Goal: Answer question/provide support: Share knowledge or assist other users

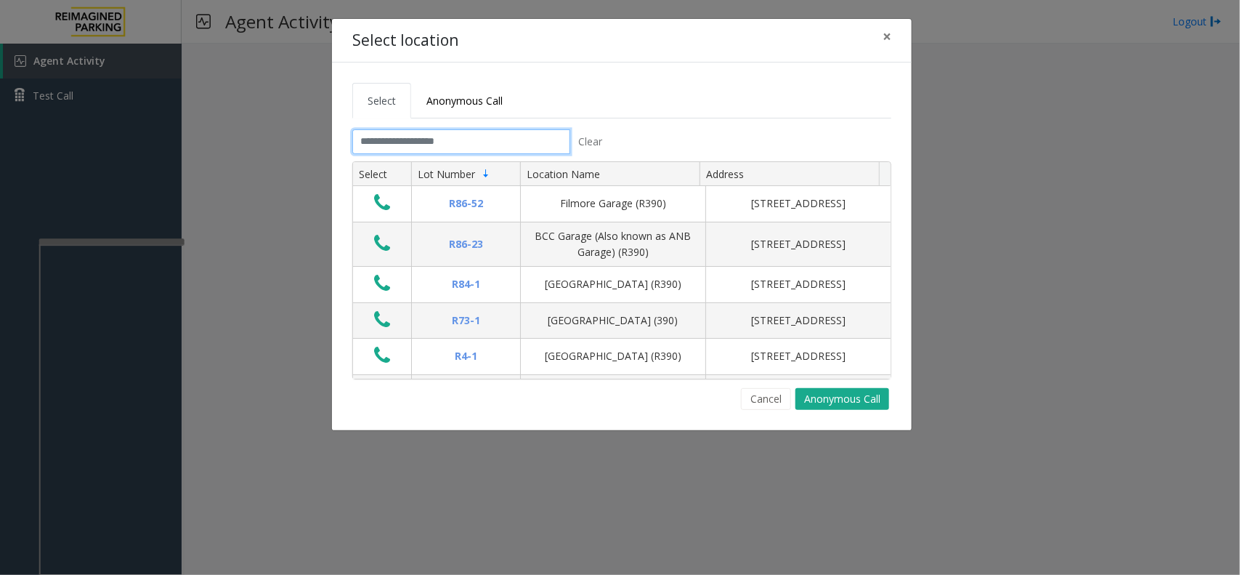
click at [420, 139] on input "text" at bounding box center [461, 141] width 218 height 25
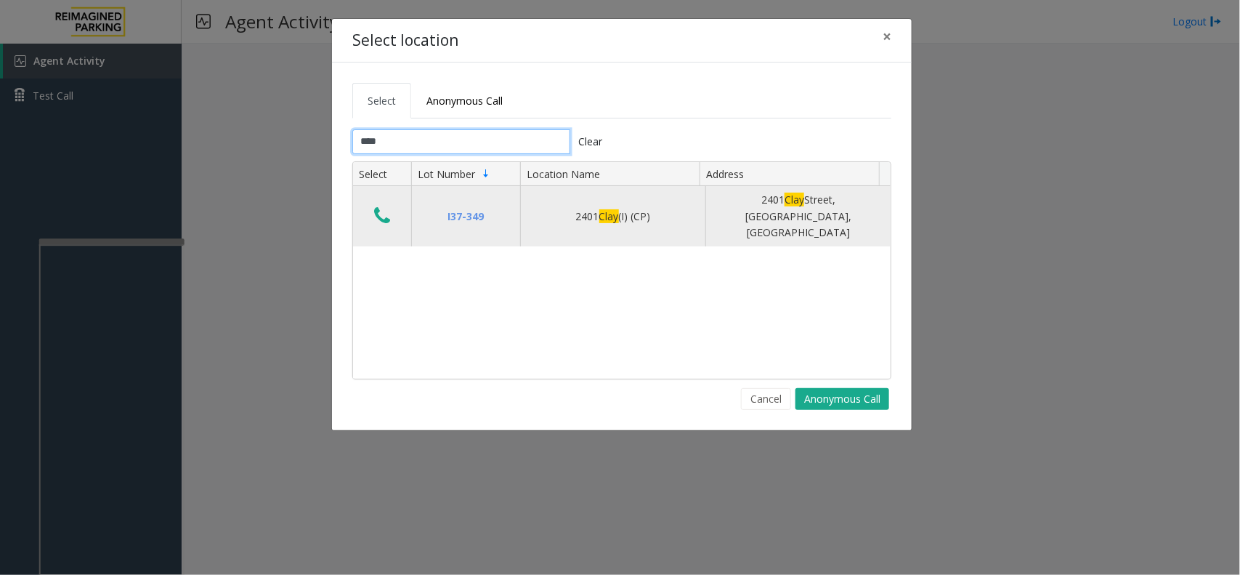
type input "****"
click at [380, 206] on icon "Data table" at bounding box center [382, 216] width 16 height 20
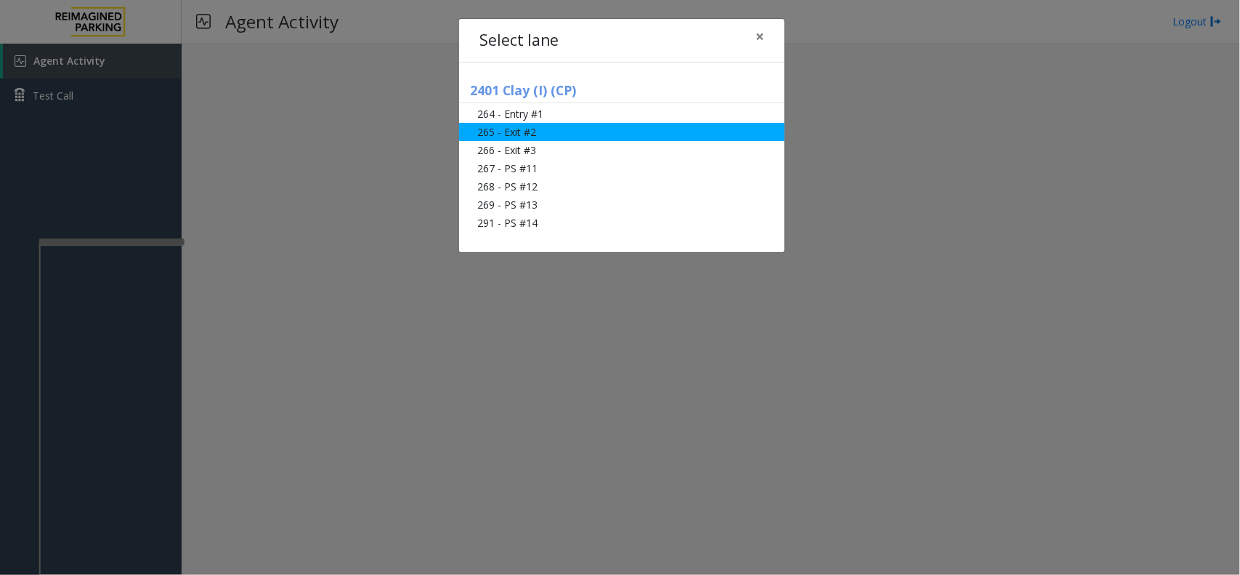
click at [506, 135] on li "265 - Exit #2" at bounding box center [622, 132] width 326 height 18
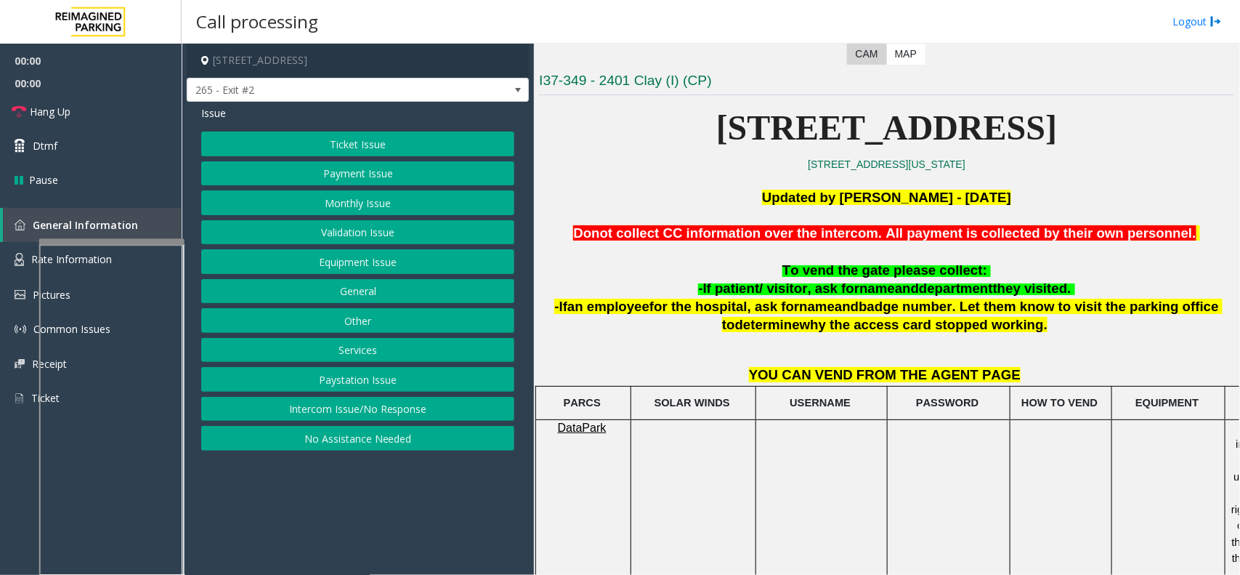
scroll to position [363, 0]
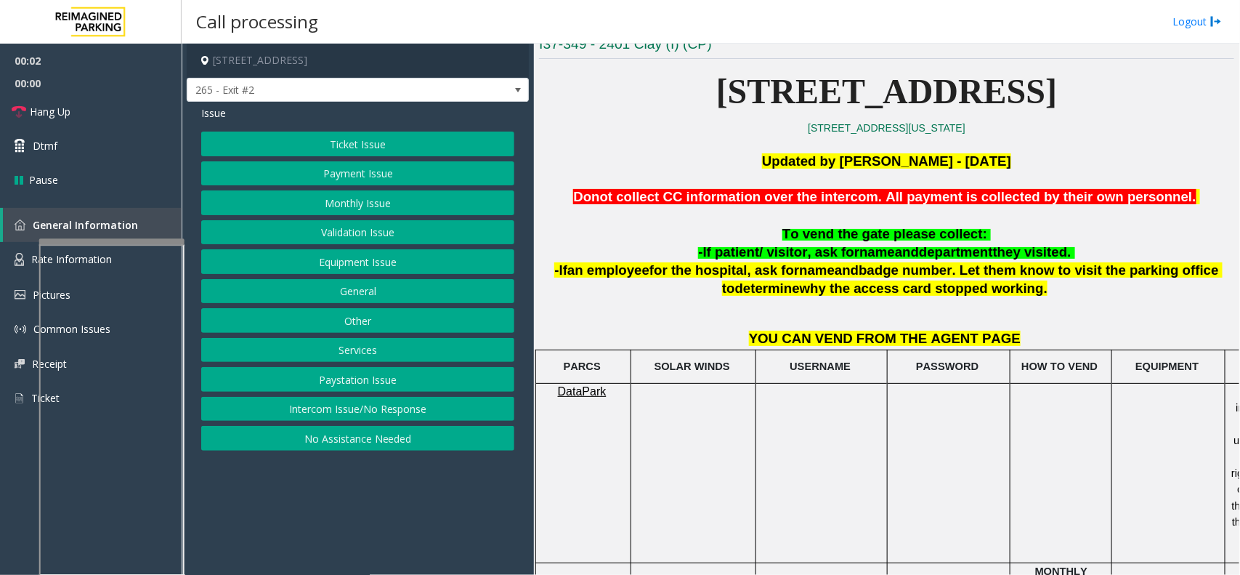
click at [386, 140] on button "Ticket Issue" at bounding box center [357, 144] width 313 height 25
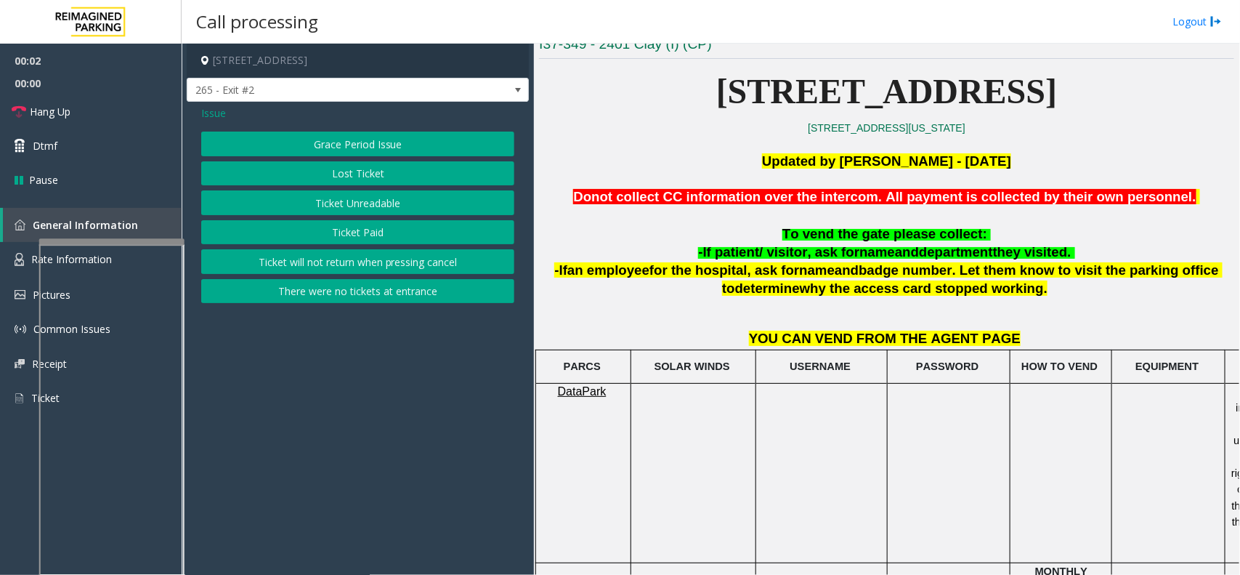
click at [360, 227] on button "Ticket Paid" at bounding box center [357, 232] width 313 height 25
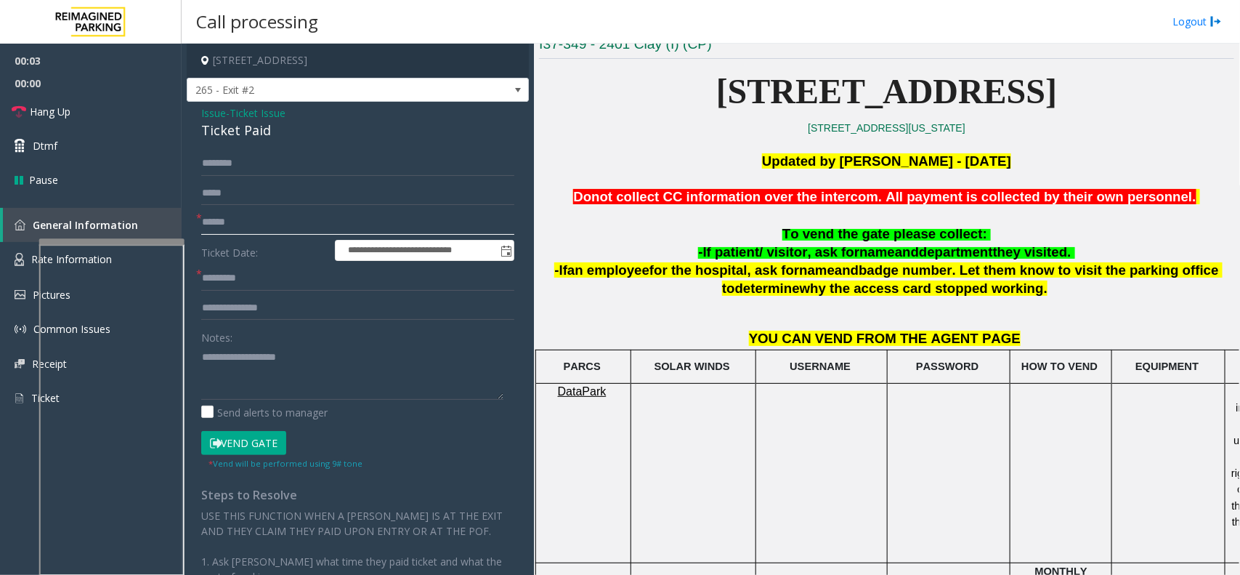
drag, startPoint x: 310, startPoint y: 211, endPoint x: 269, endPoint y: 222, distance: 42.1
click at [309, 211] on input "text" at bounding box center [357, 222] width 313 height 25
type textarea "**********"
click at [256, 222] on input "text" at bounding box center [357, 222] width 313 height 25
type input "******"
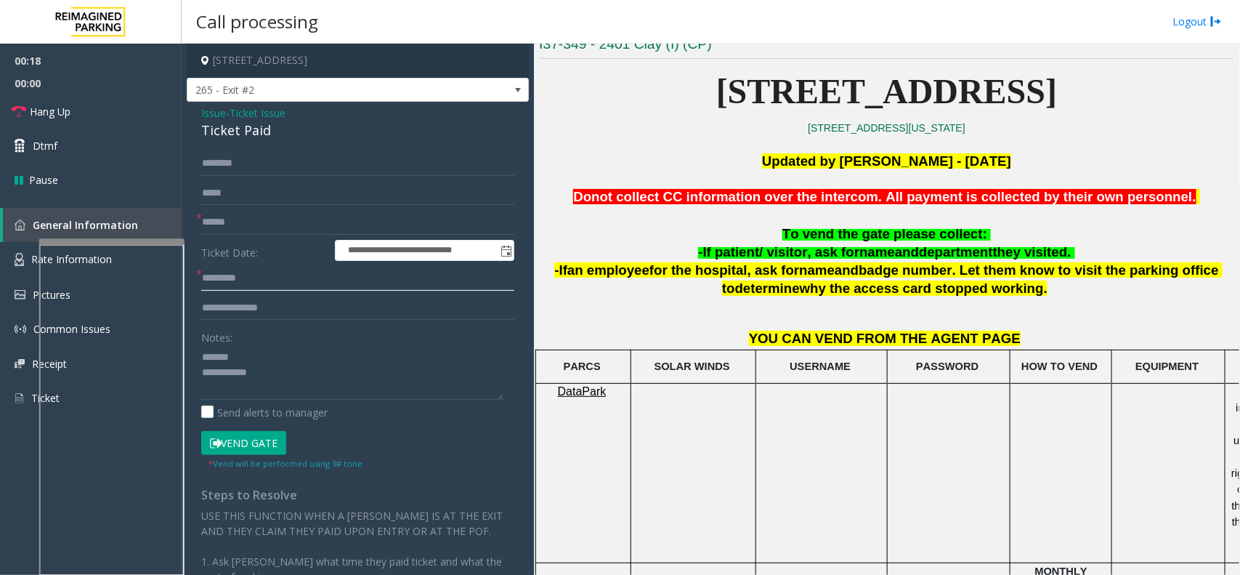
click at [258, 271] on input "text" at bounding box center [357, 278] width 313 height 25
click at [248, 120] on span "Ticket Issue" at bounding box center [258, 112] width 56 height 15
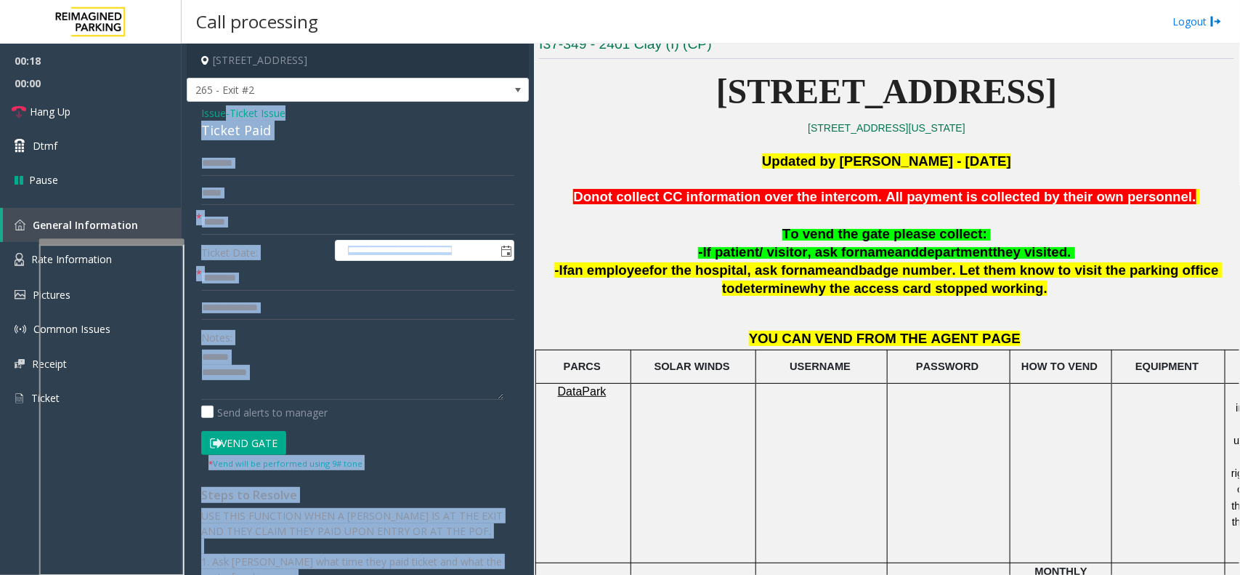
click at [248, 120] on div "Issue - Ticket Issue Ticket Paid" at bounding box center [357, 122] width 313 height 35
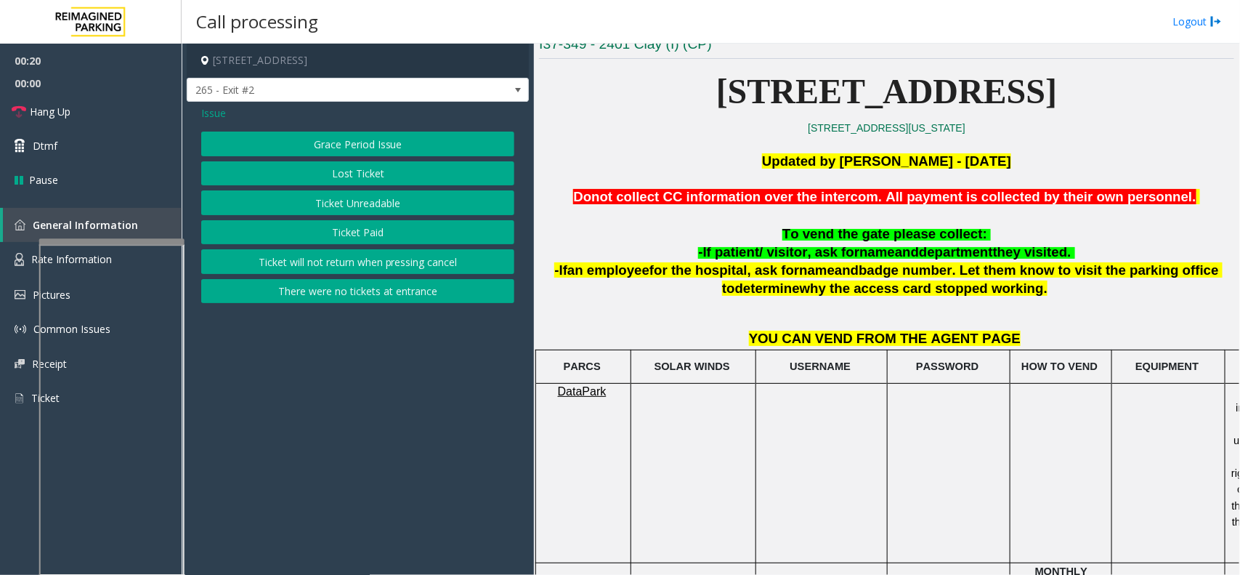
click at [367, 231] on button "Ticket Paid" at bounding box center [357, 232] width 313 height 25
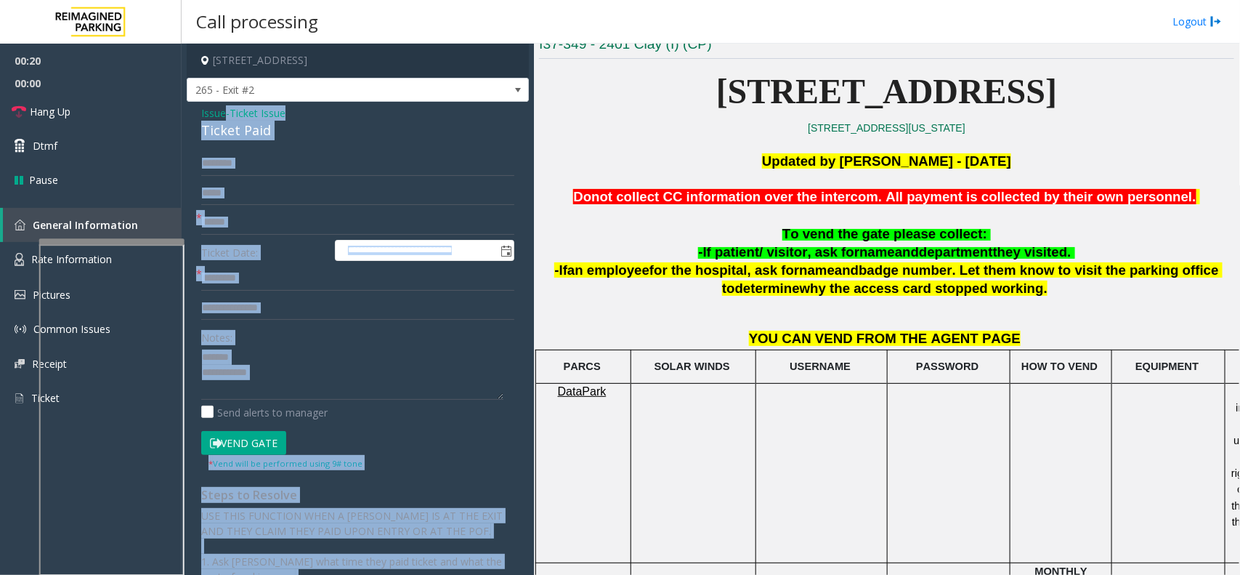
click at [227, 132] on div "Ticket Paid" at bounding box center [357, 131] width 313 height 20
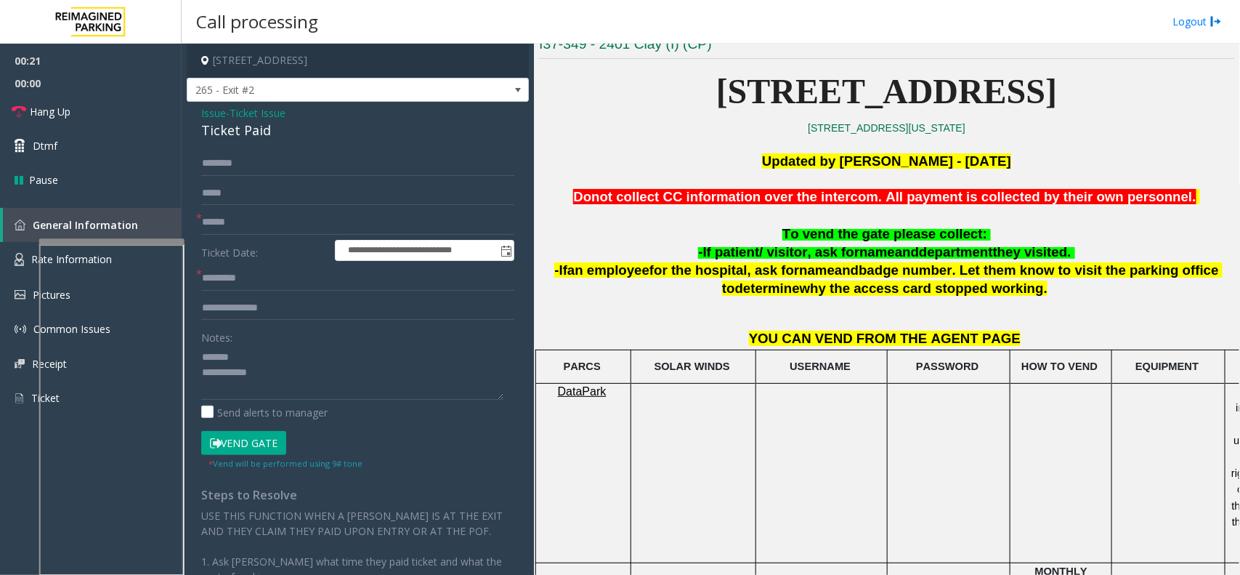
click at [215, 132] on div "Ticket Paid" at bounding box center [357, 131] width 313 height 20
type textarea "**********"
click at [274, 288] on input "text" at bounding box center [357, 278] width 313 height 25
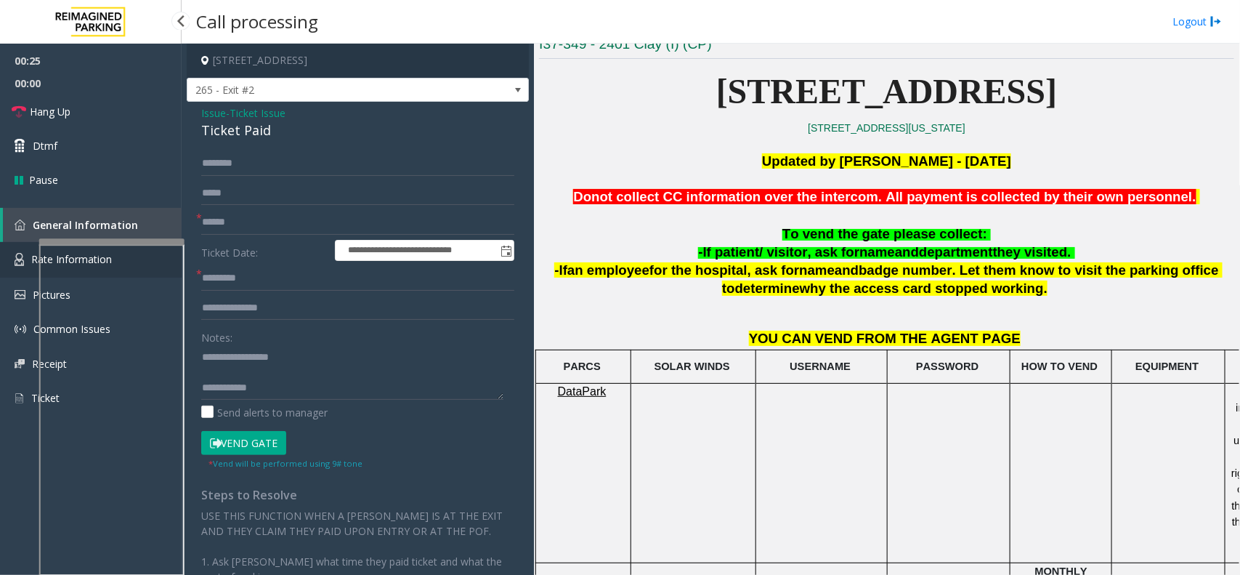
click at [23, 259] on img at bounding box center [19, 259] width 9 height 13
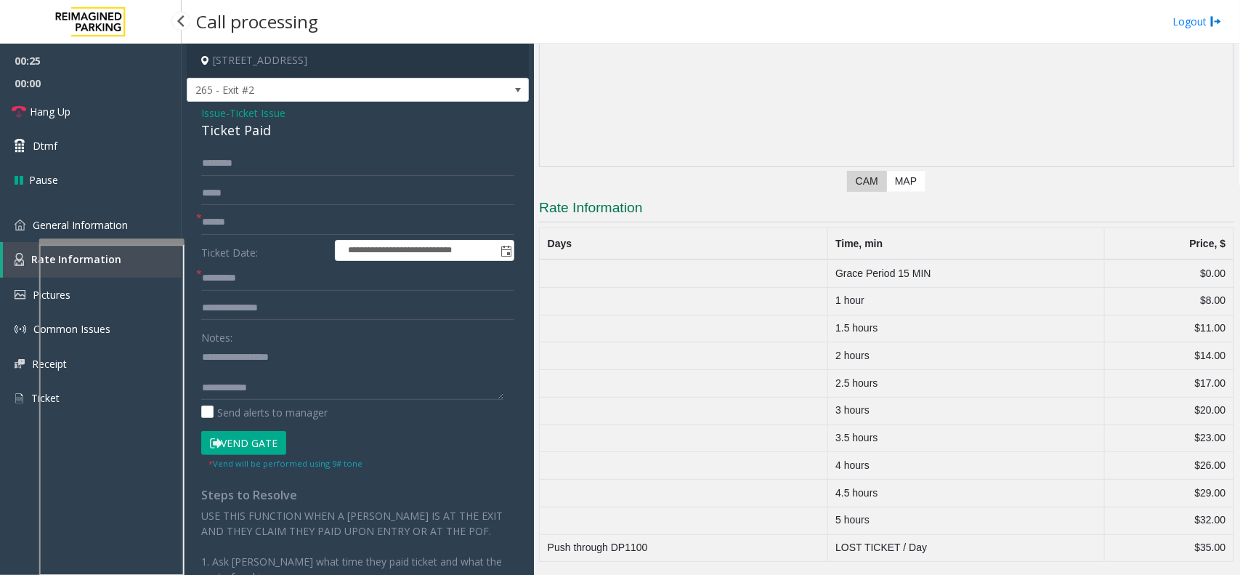
scroll to position [201, 0]
click at [26, 230] on link "General Information" at bounding box center [91, 225] width 182 height 34
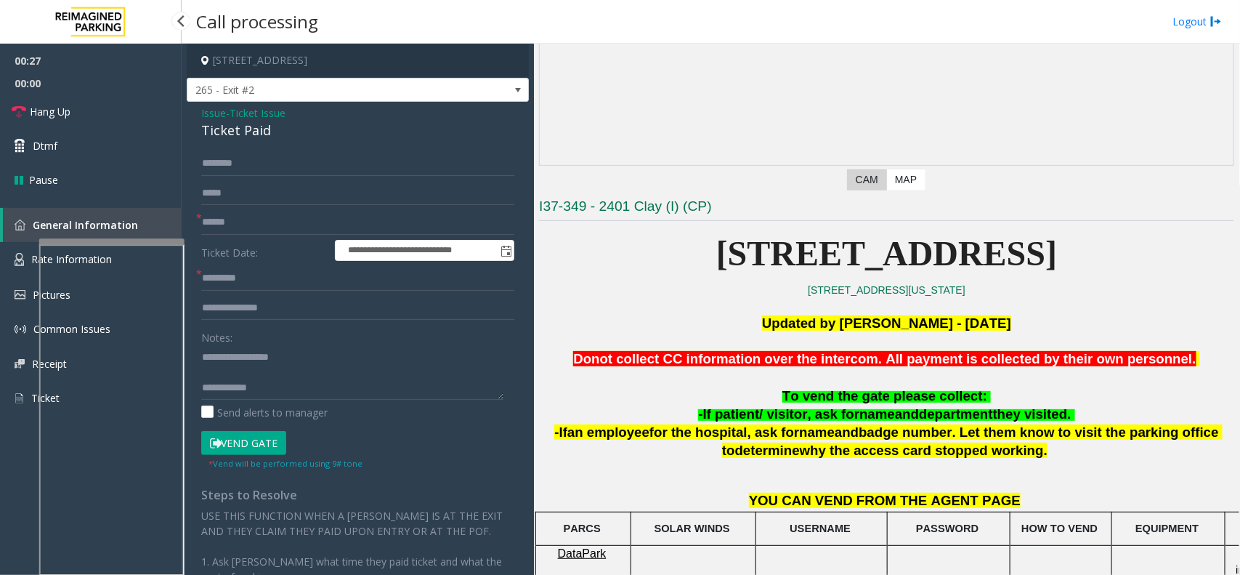
scroll to position [363, 0]
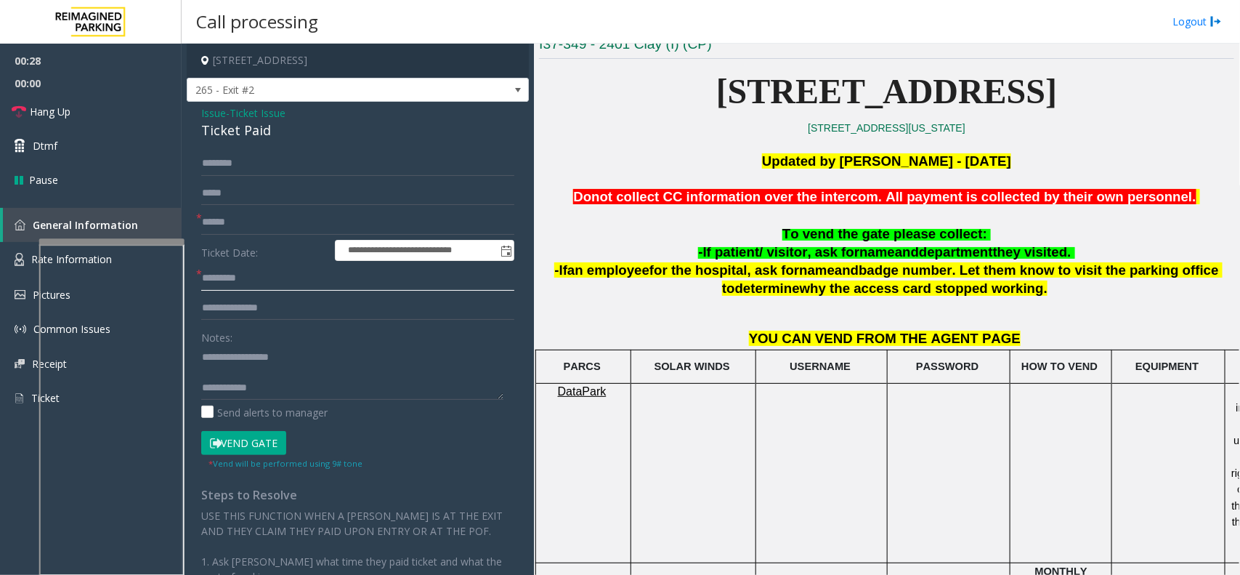
click at [240, 275] on input "text" at bounding box center [357, 278] width 313 height 25
type input "**"
click at [227, 375] on textarea at bounding box center [352, 372] width 302 height 54
click at [278, 384] on textarea at bounding box center [352, 372] width 302 height 54
click at [288, 371] on textarea at bounding box center [352, 372] width 302 height 54
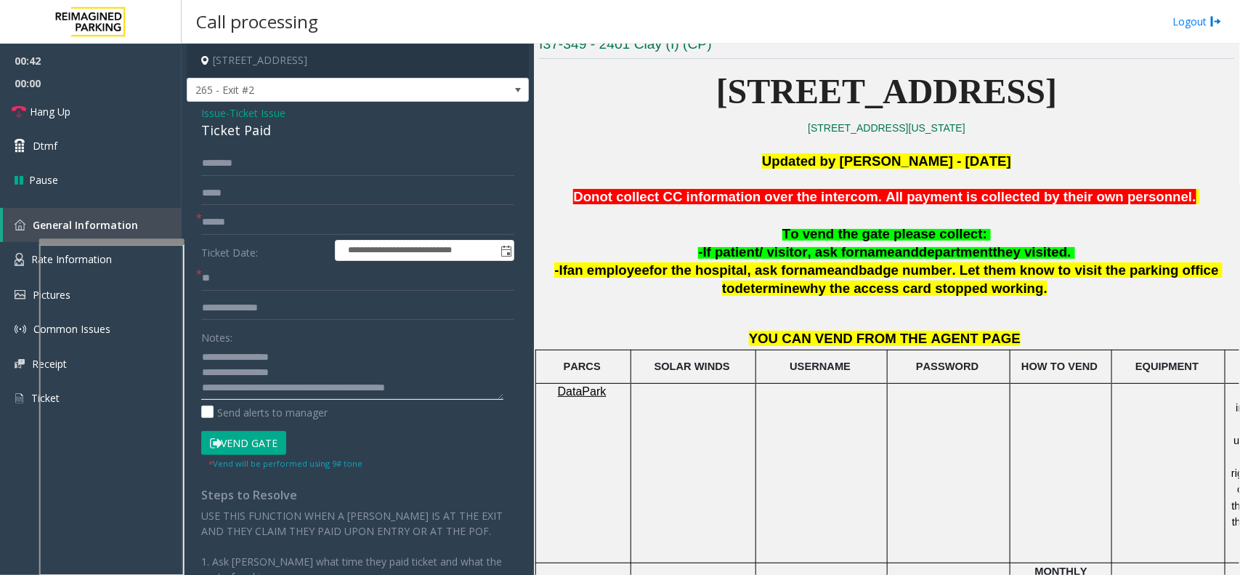
type textarea "**********"
click at [299, 174] on input "text" at bounding box center [357, 163] width 313 height 25
type input "*"
click at [205, 166] on input "******" at bounding box center [357, 163] width 313 height 25
click at [213, 162] on input "******" at bounding box center [357, 163] width 313 height 25
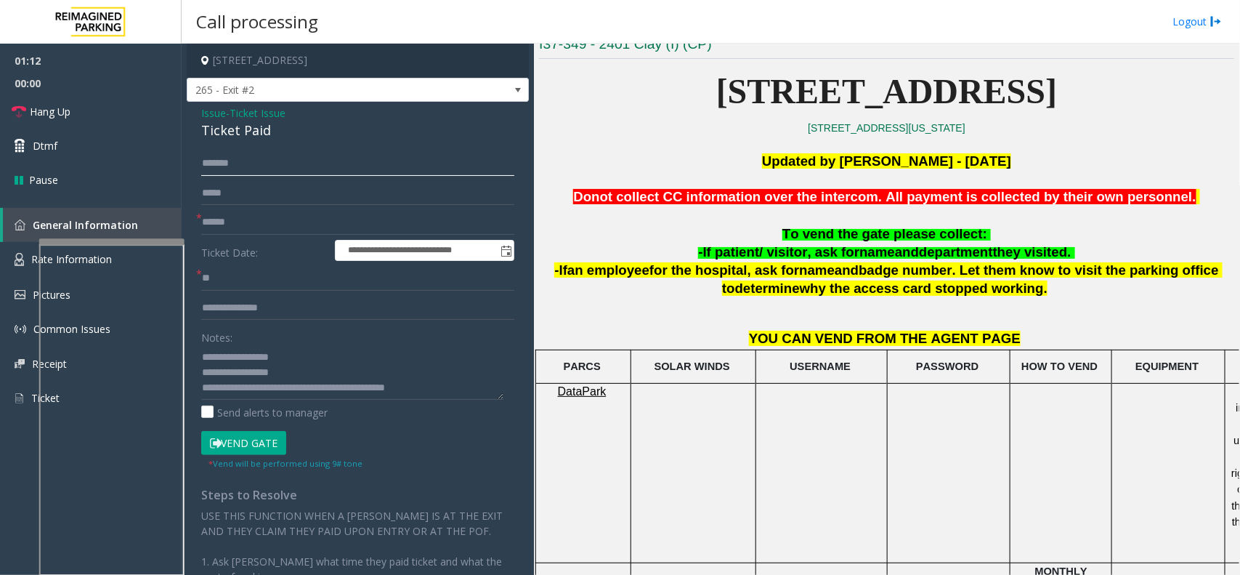
click at [248, 164] on input "*******" at bounding box center [357, 163] width 313 height 25
type input "*******"
click at [248, 447] on button "Vend Gate" at bounding box center [243, 443] width 85 height 25
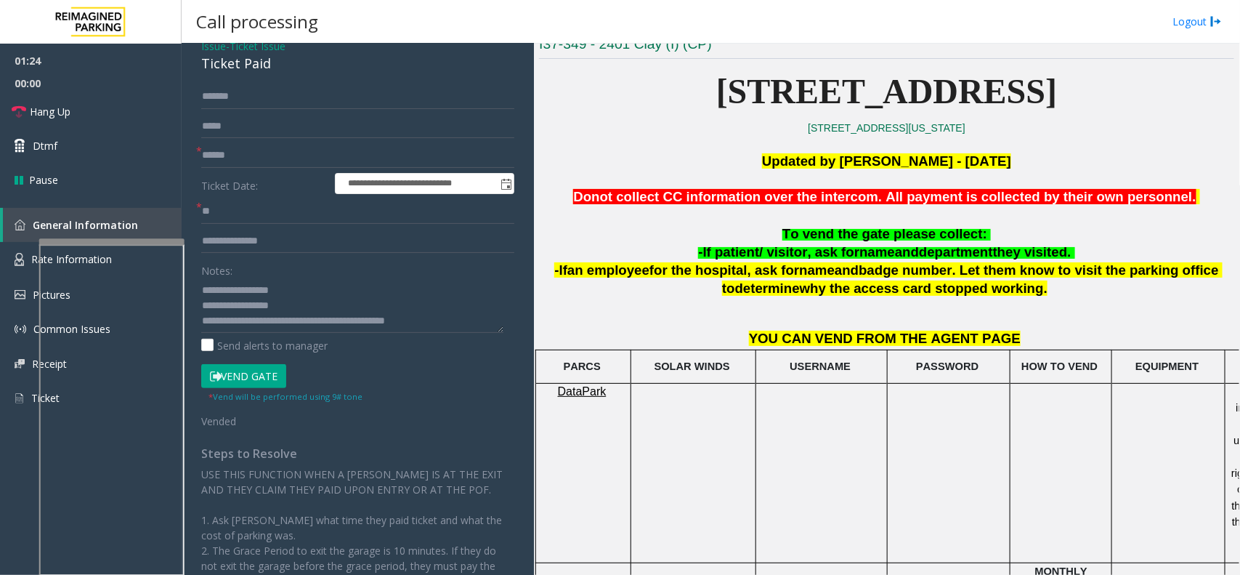
scroll to position [0, 0]
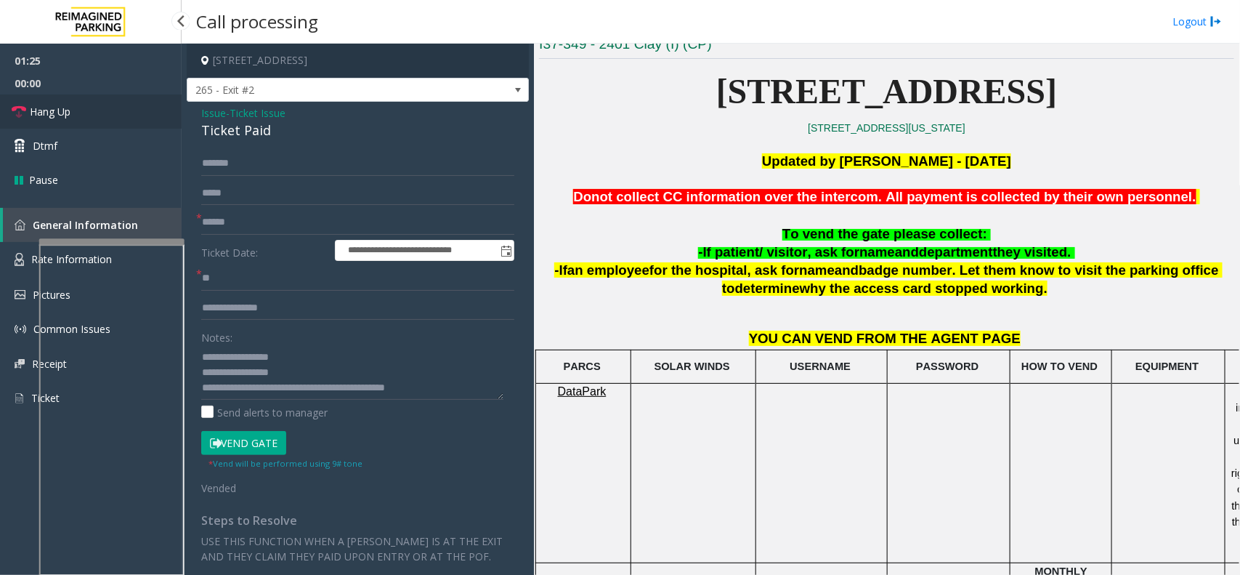
click at [92, 113] on link "Hang Up" at bounding box center [91, 111] width 182 height 34
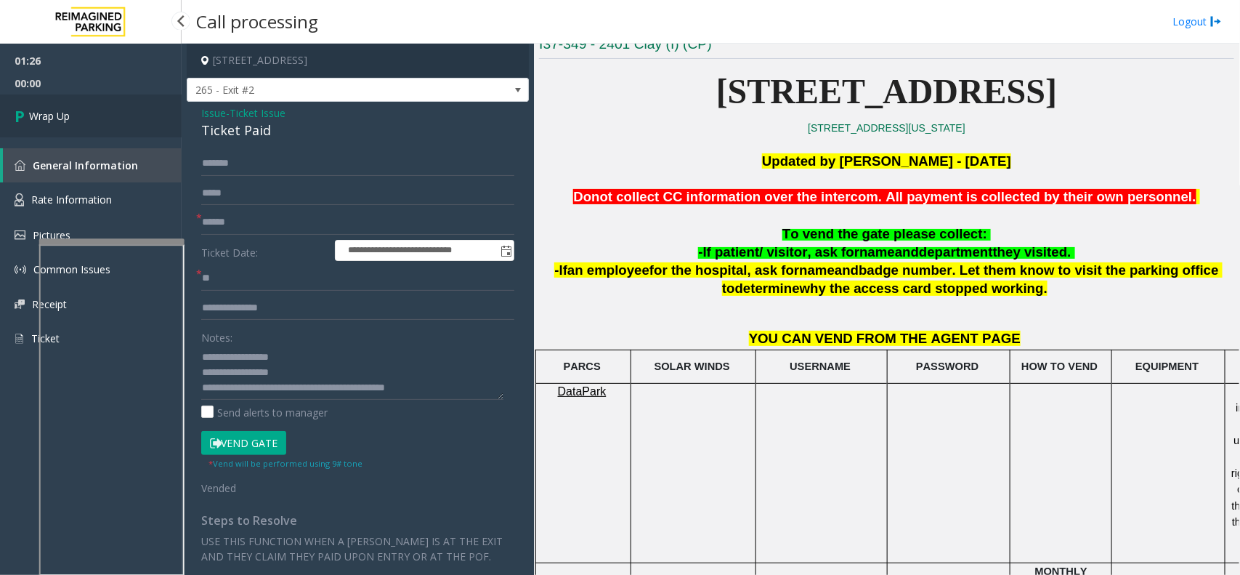
click at [92, 113] on link "Wrap Up" at bounding box center [91, 115] width 182 height 43
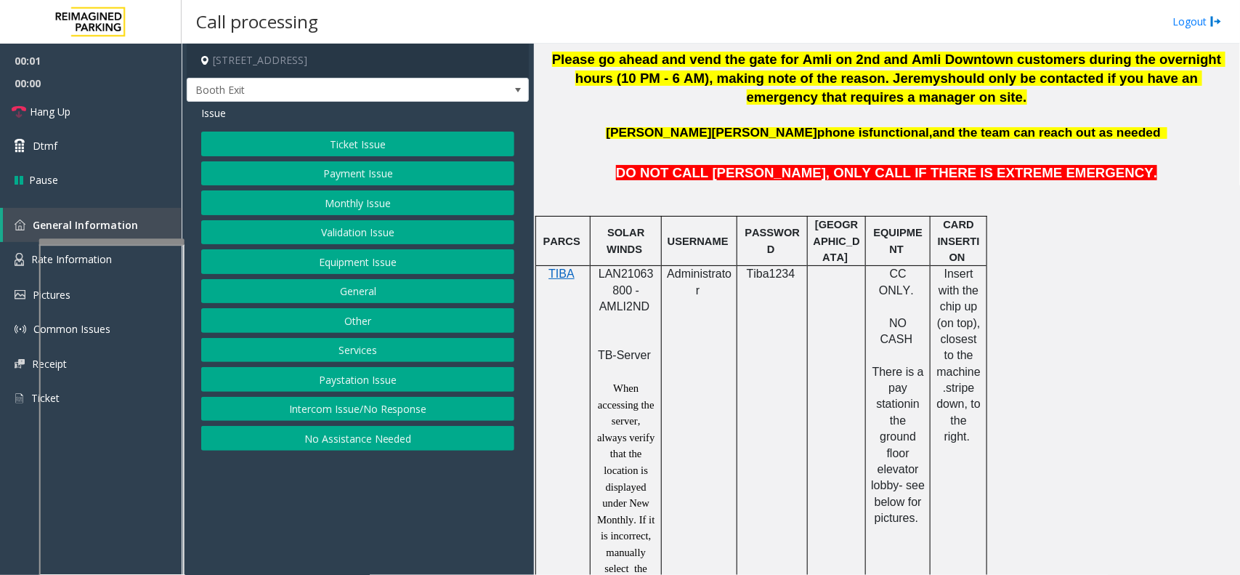
scroll to position [727, 0]
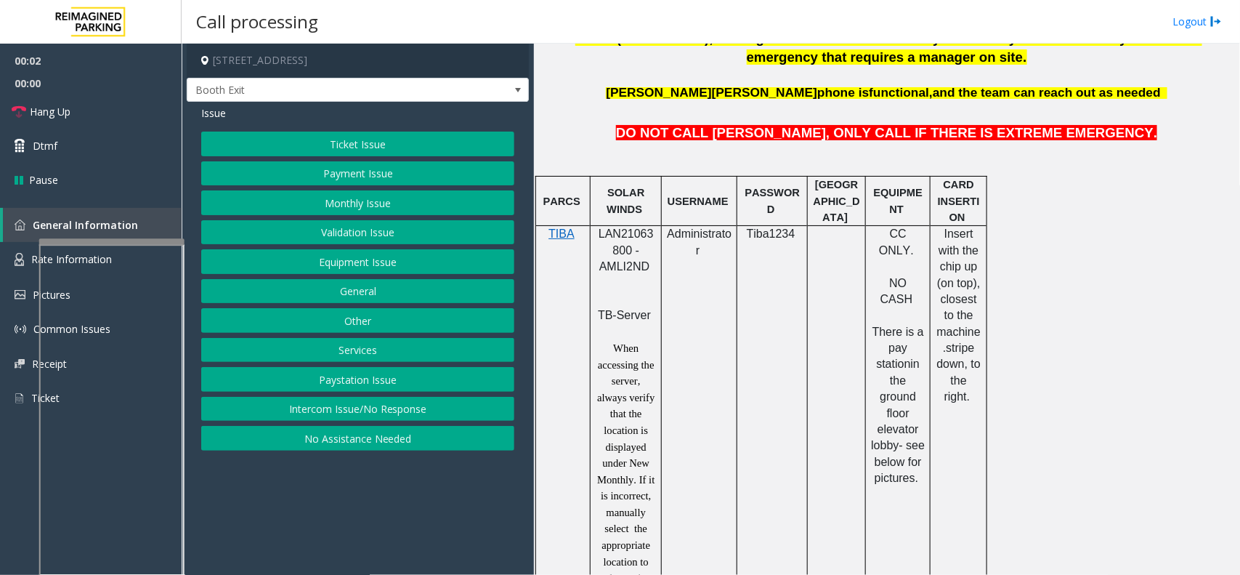
drag, startPoint x: 623, startPoint y: 219, endPoint x: 618, endPoint y: 227, distance: 10.5
click at [623, 217] on p "SOLAR WINDS" at bounding box center [626, 201] width 60 height 33
click at [613, 241] on span "LAN21063800 - AMLI2ND" at bounding box center [626, 249] width 55 height 45
copy span "LAN21063800"
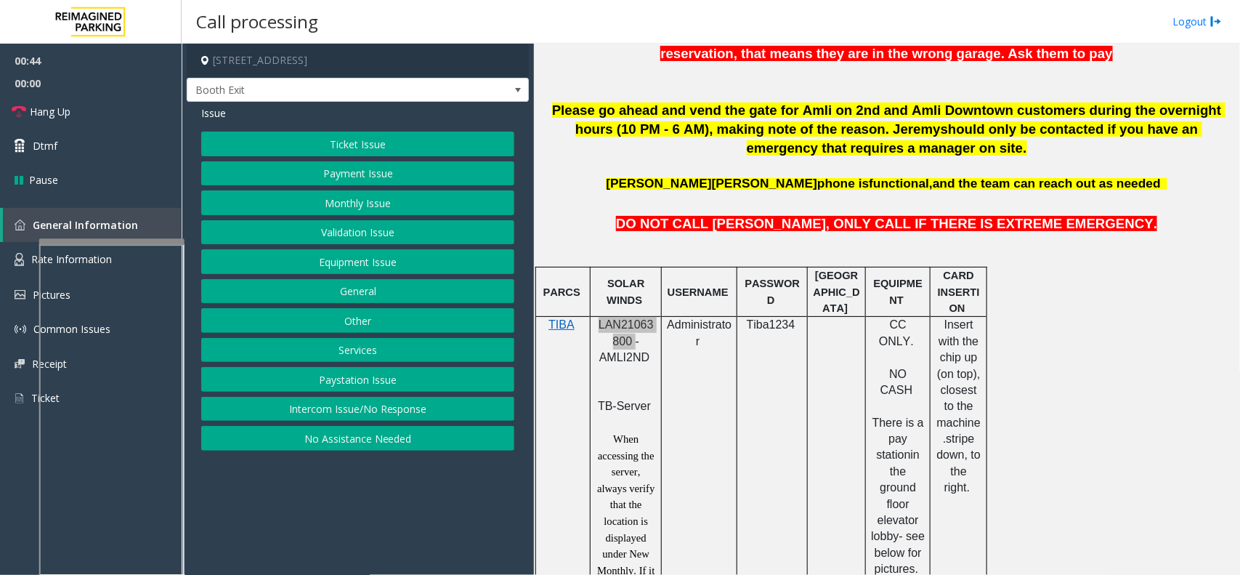
scroll to position [272, 0]
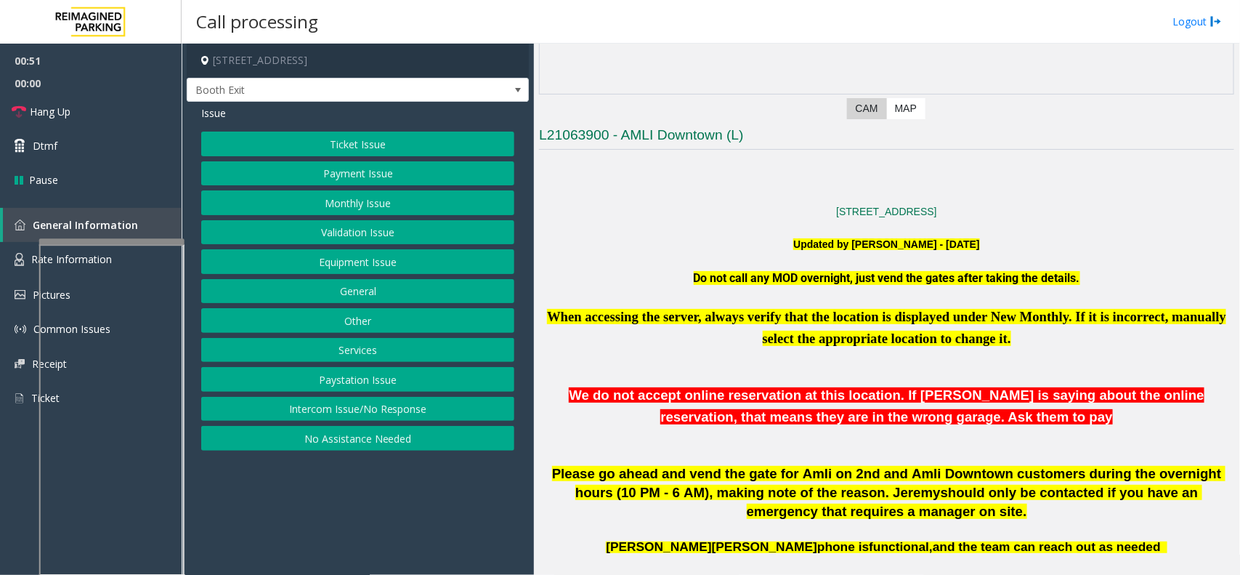
click at [389, 241] on button "Validation Issue" at bounding box center [357, 232] width 313 height 25
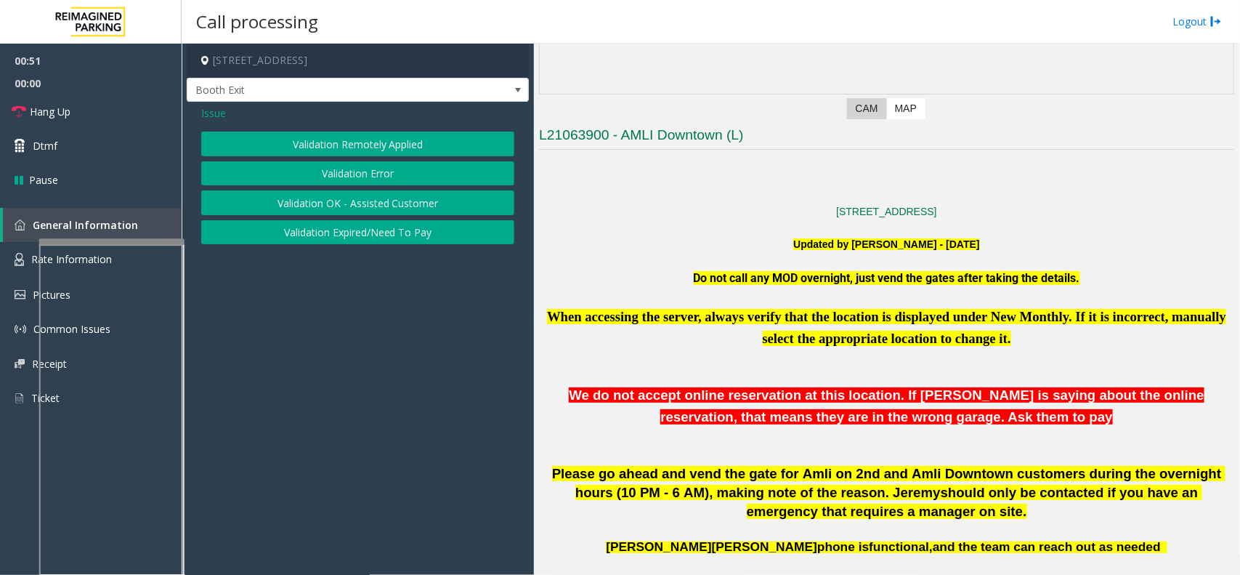
click at [389, 171] on button "Validation Error" at bounding box center [357, 173] width 313 height 25
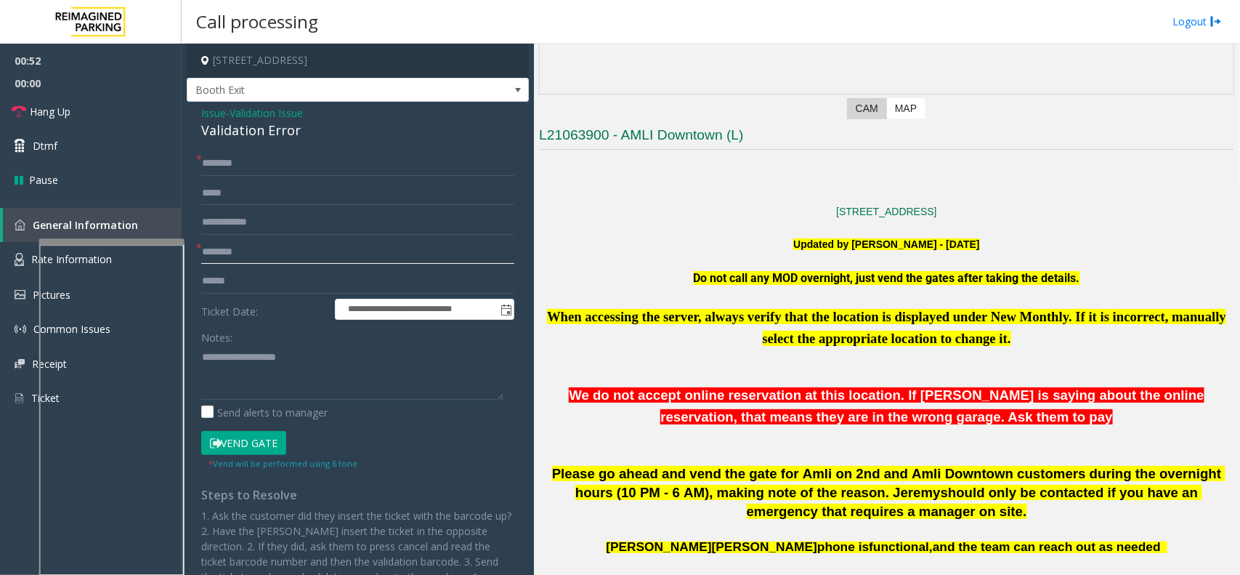
click at [271, 252] on input "text" at bounding box center [357, 252] width 313 height 25
type input "****"
click at [246, 280] on input "text" at bounding box center [357, 281] width 313 height 25
click at [238, 345] on div "Notes:" at bounding box center [357, 362] width 313 height 75
click at [233, 351] on textarea at bounding box center [352, 372] width 302 height 54
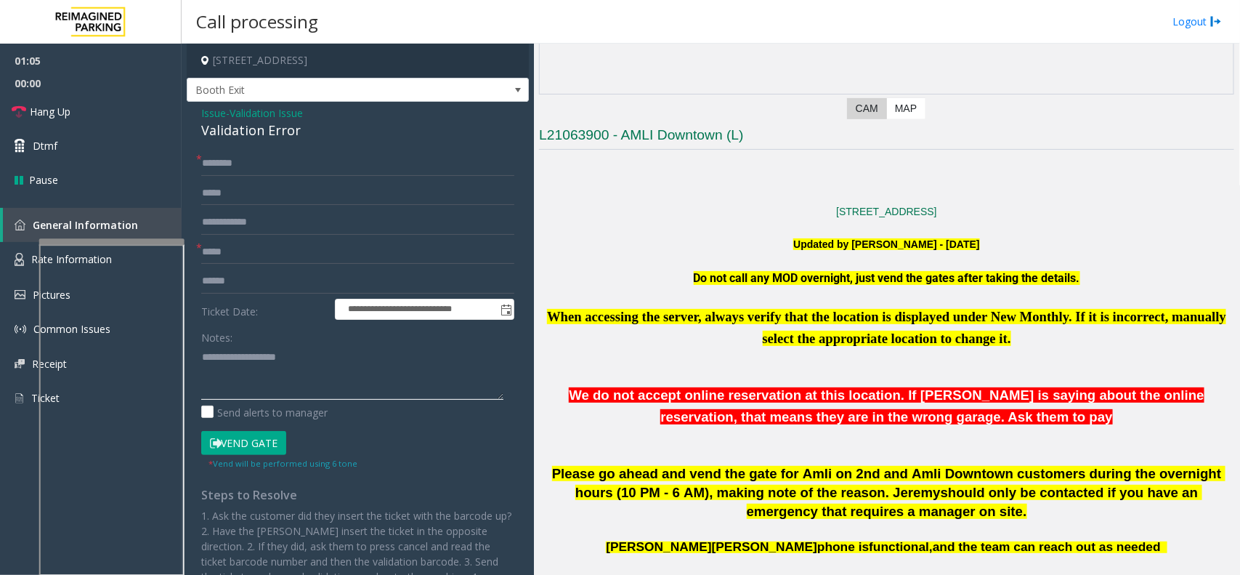
click at [354, 351] on textarea at bounding box center [352, 372] width 302 height 54
type textarea "******"
click at [249, 276] on input "text" at bounding box center [357, 281] width 313 height 25
type input "*"
click at [233, 354] on textarea at bounding box center [352, 372] width 302 height 54
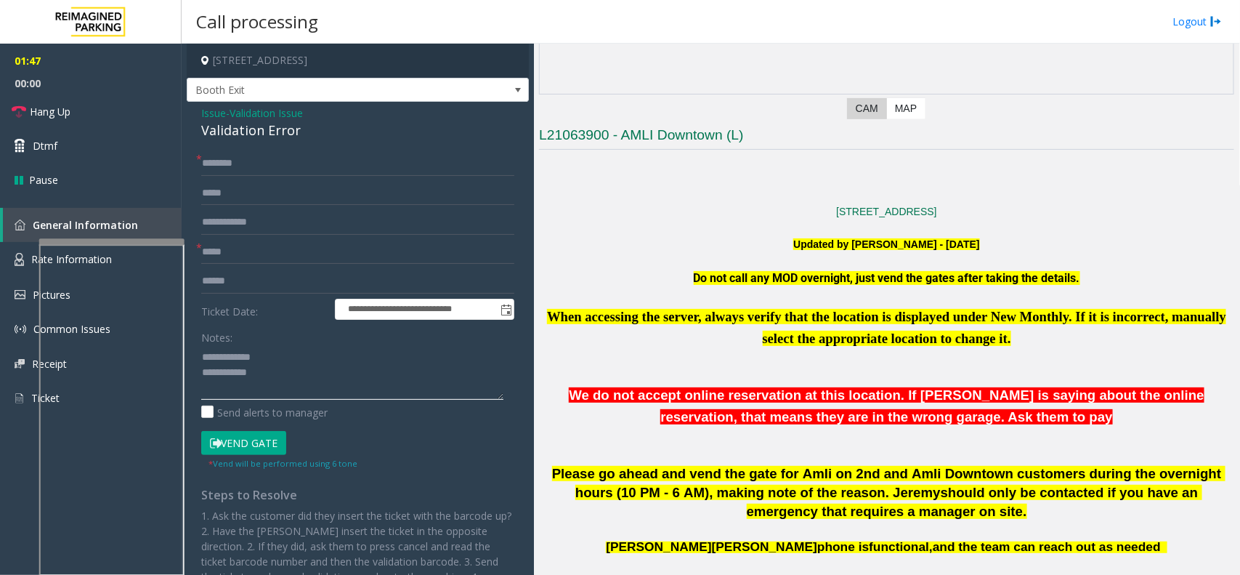
click at [237, 355] on textarea at bounding box center [352, 372] width 302 height 54
click at [231, 374] on textarea at bounding box center [352, 372] width 302 height 54
click at [231, 132] on div "Validation Error" at bounding box center [357, 131] width 313 height 20
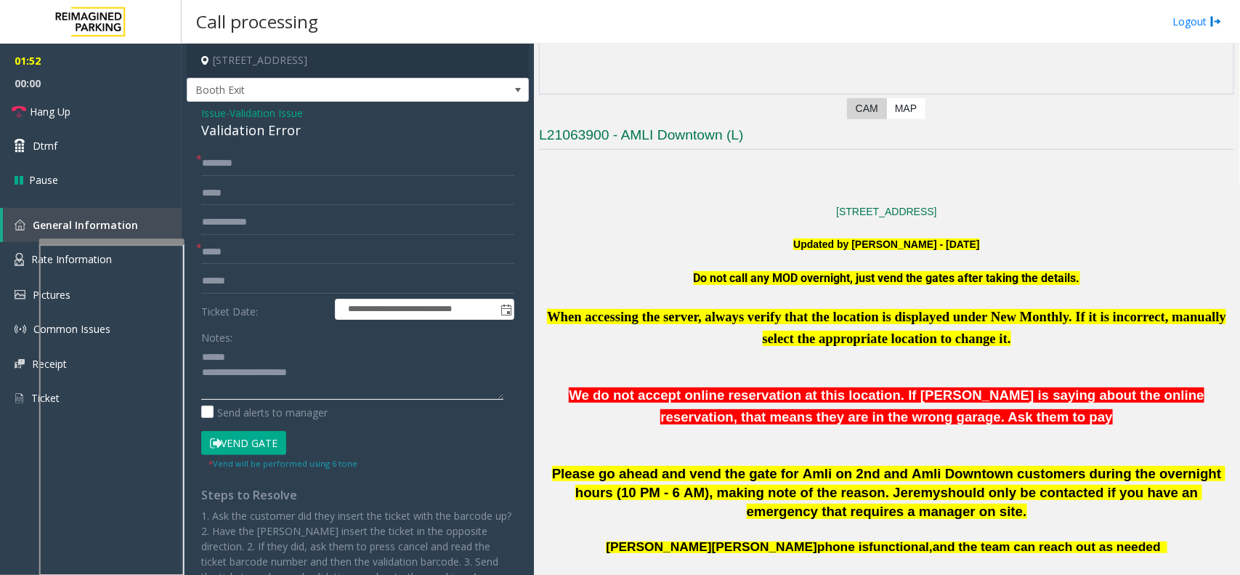
click at [310, 390] on textarea at bounding box center [352, 372] width 302 height 54
click at [310, 383] on textarea at bounding box center [352, 372] width 302 height 54
click at [263, 365] on textarea at bounding box center [352, 372] width 302 height 54
type textarea "**********"
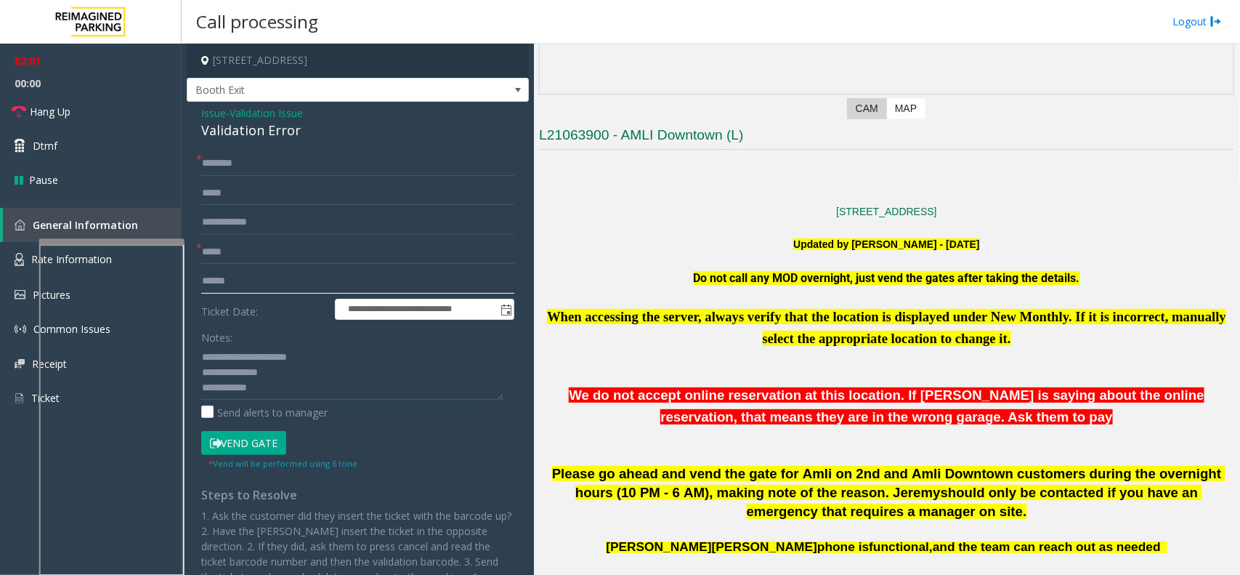
click at [259, 287] on input "text" at bounding box center [357, 281] width 313 height 25
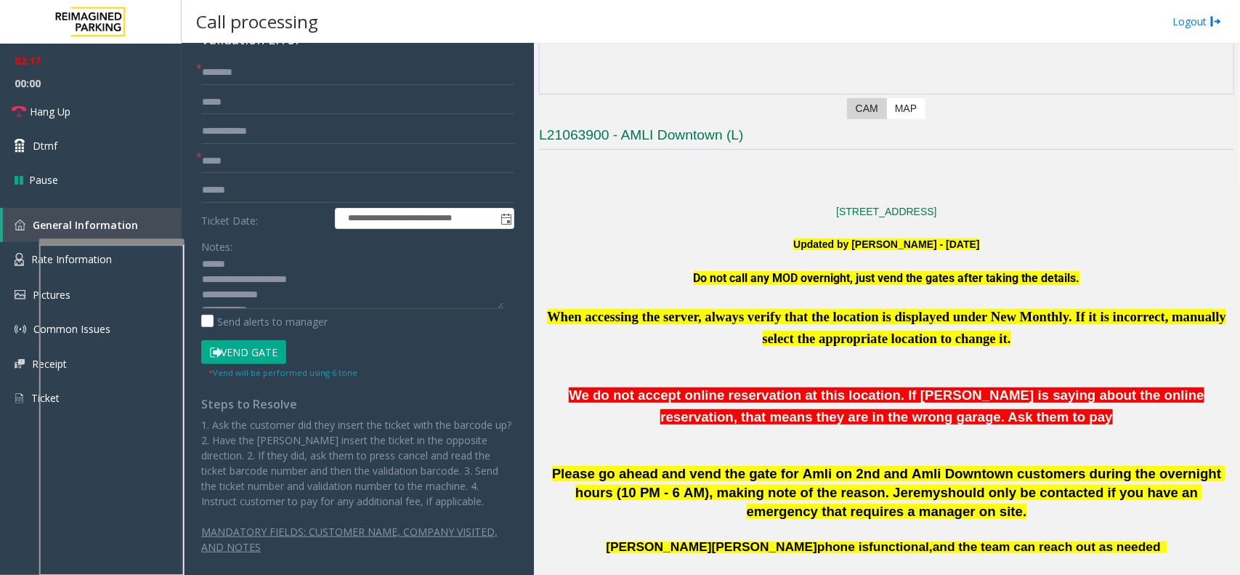
scroll to position [0, 0]
click at [219, 260] on textarea at bounding box center [352, 281] width 302 height 54
click at [231, 179] on input "text" at bounding box center [357, 190] width 313 height 25
paste input "*****"
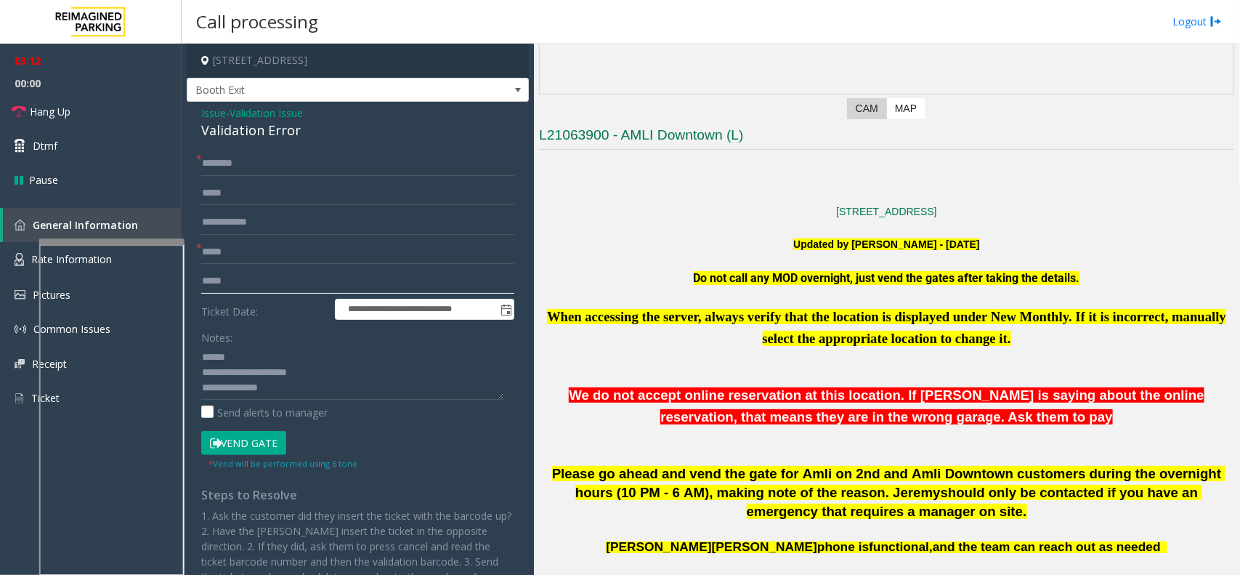
type input "*****"
click at [270, 158] on input "text" at bounding box center [357, 163] width 313 height 25
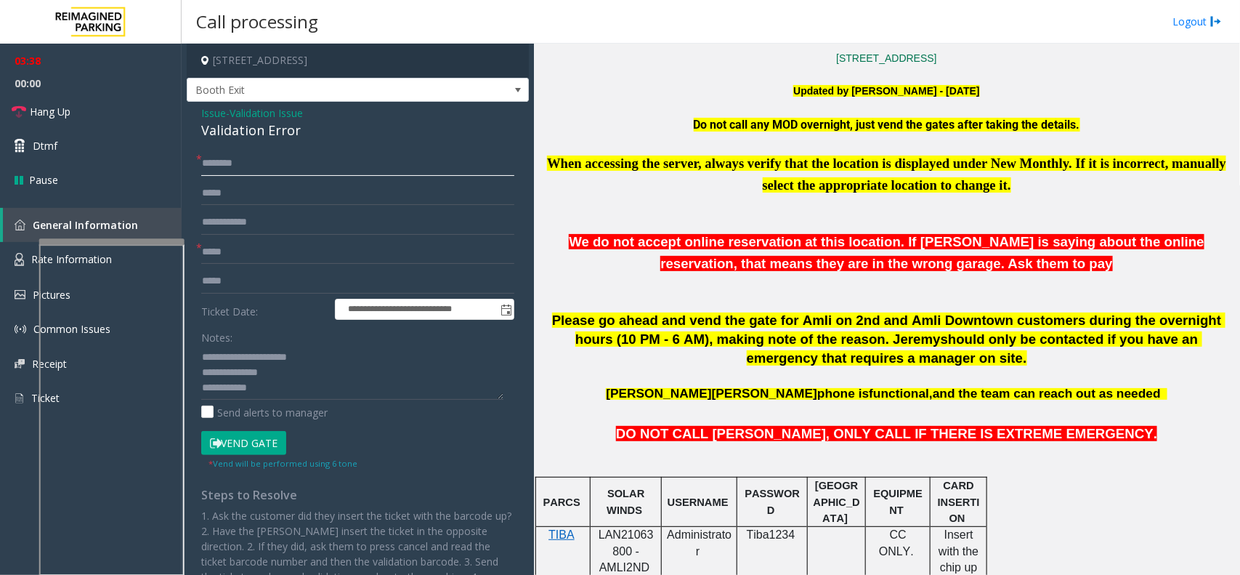
scroll to position [363, 0]
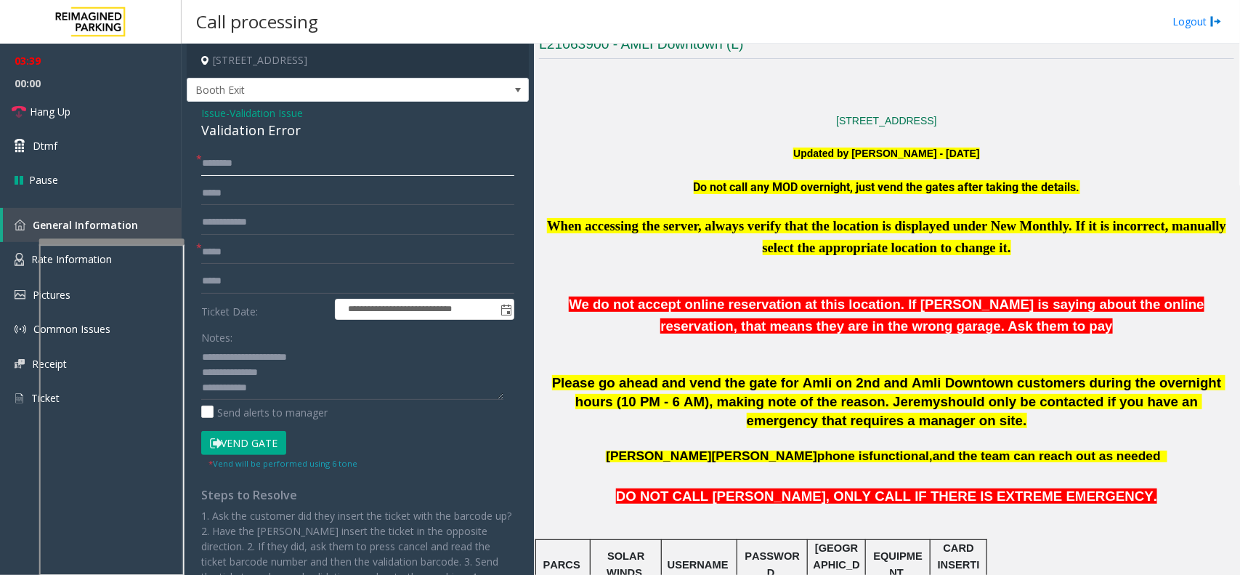
click at [375, 164] on input "text" at bounding box center [357, 163] width 313 height 25
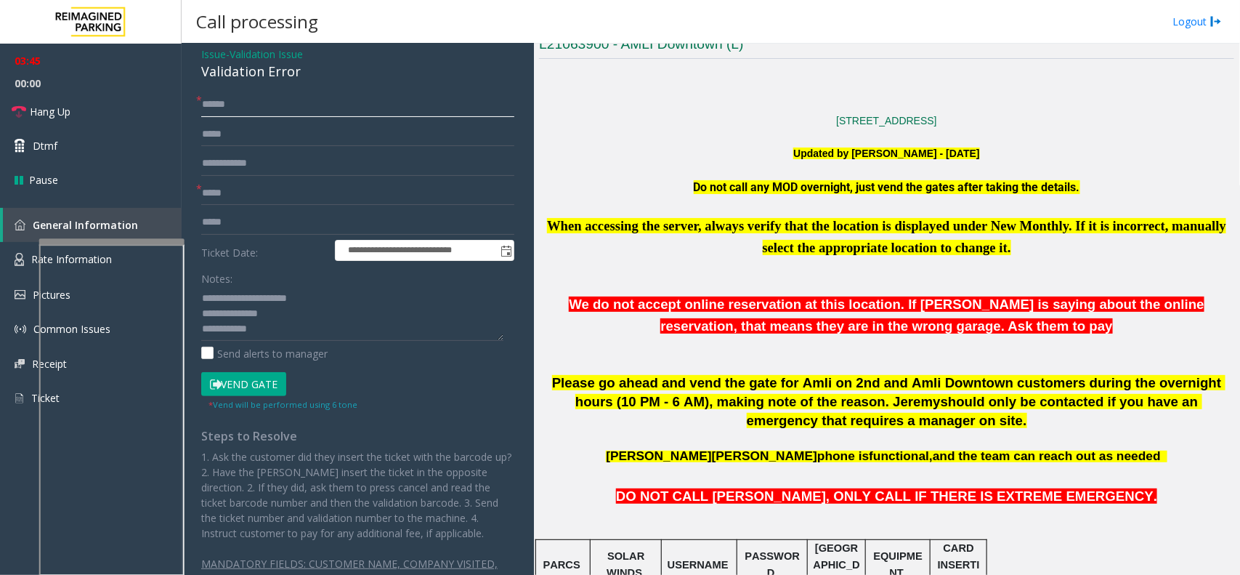
scroll to position [91, 0]
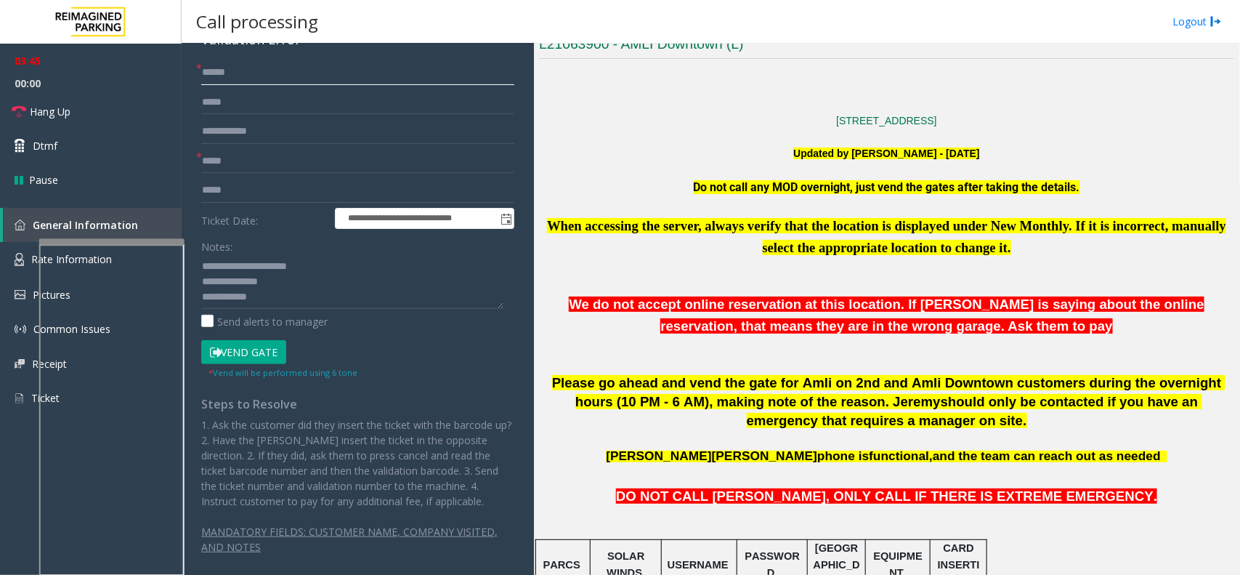
type input "******"
click at [295, 288] on textarea at bounding box center [352, 281] width 302 height 54
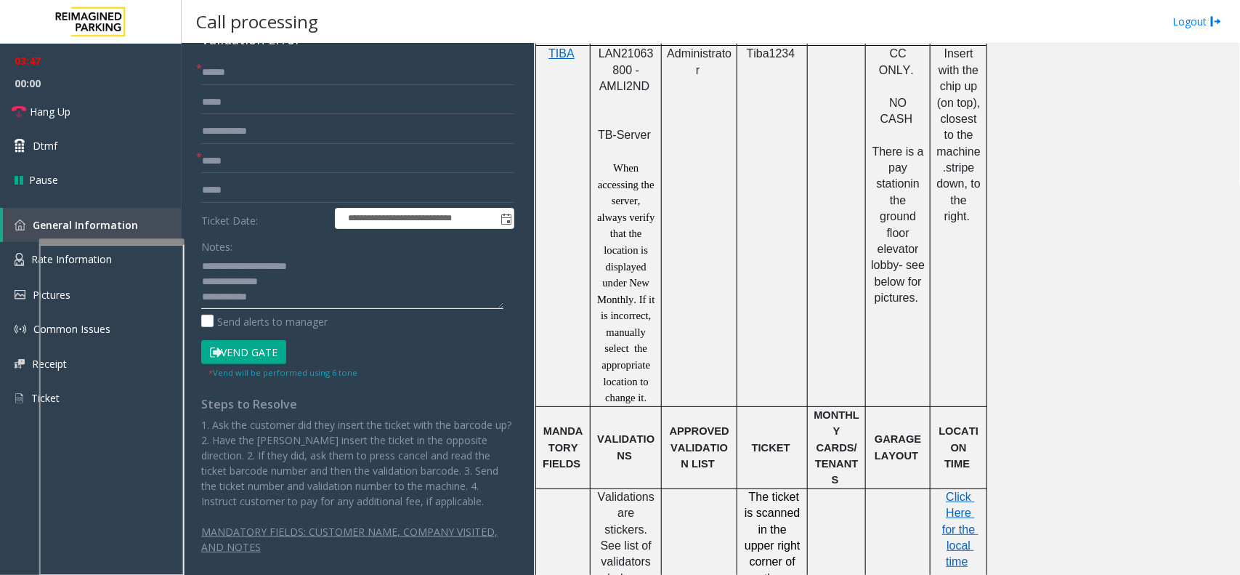
scroll to position [908, 0]
click at [965, 502] on span "Click Here for the local time" at bounding box center [960, 528] width 36 height 78
click at [311, 280] on textarea at bounding box center [352, 281] width 302 height 54
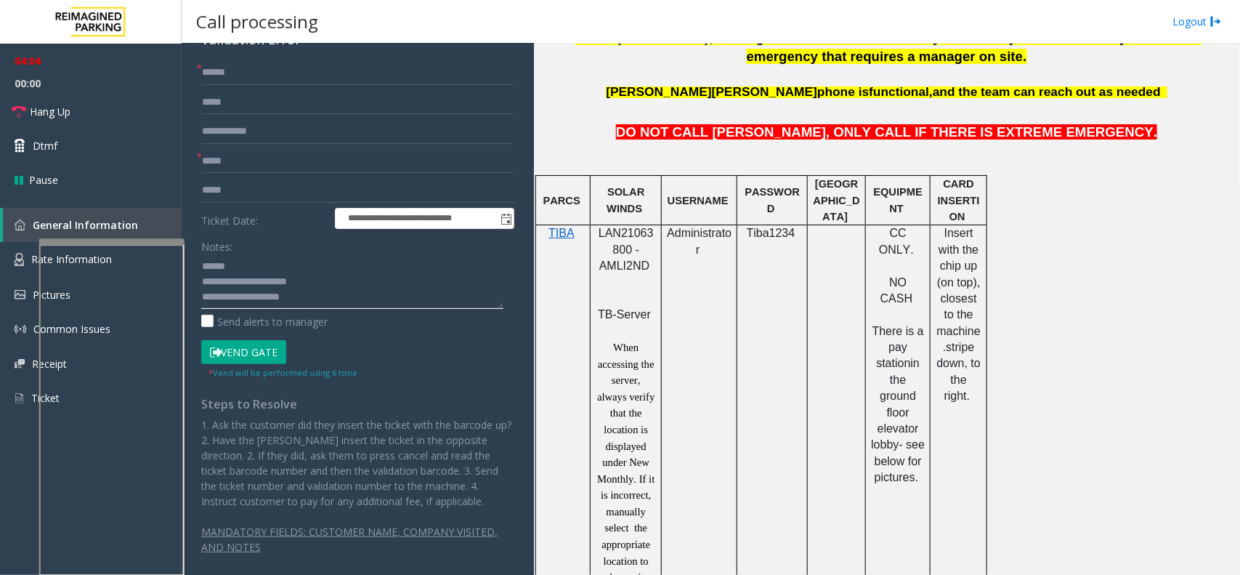
scroll to position [727, 0]
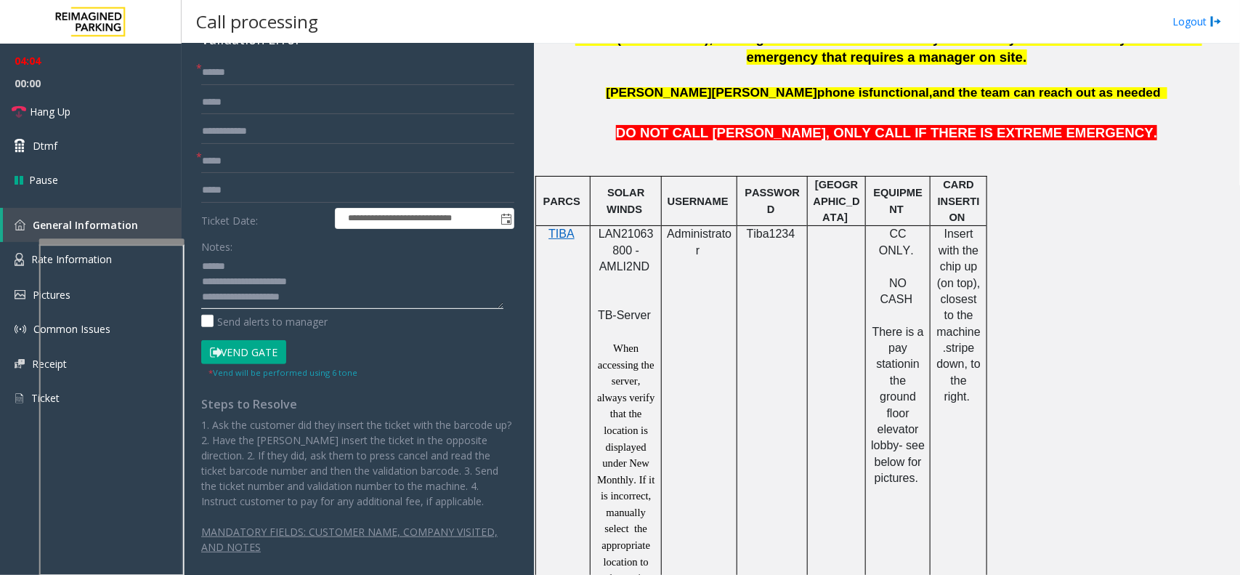
click at [283, 292] on textarea at bounding box center [352, 281] width 302 height 54
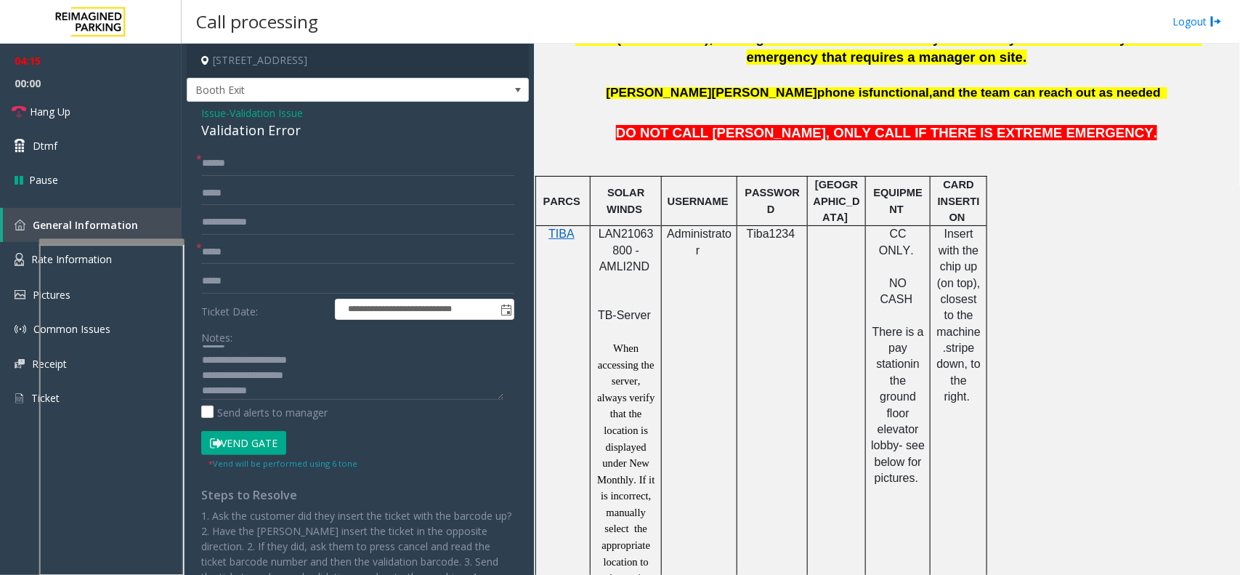
scroll to position [15, 0]
click at [328, 379] on textarea at bounding box center [352, 372] width 302 height 54
click at [315, 390] on textarea at bounding box center [352, 372] width 302 height 54
click at [449, 385] on textarea at bounding box center [352, 372] width 302 height 54
click at [92, 89] on span "00:00" at bounding box center [91, 83] width 182 height 23
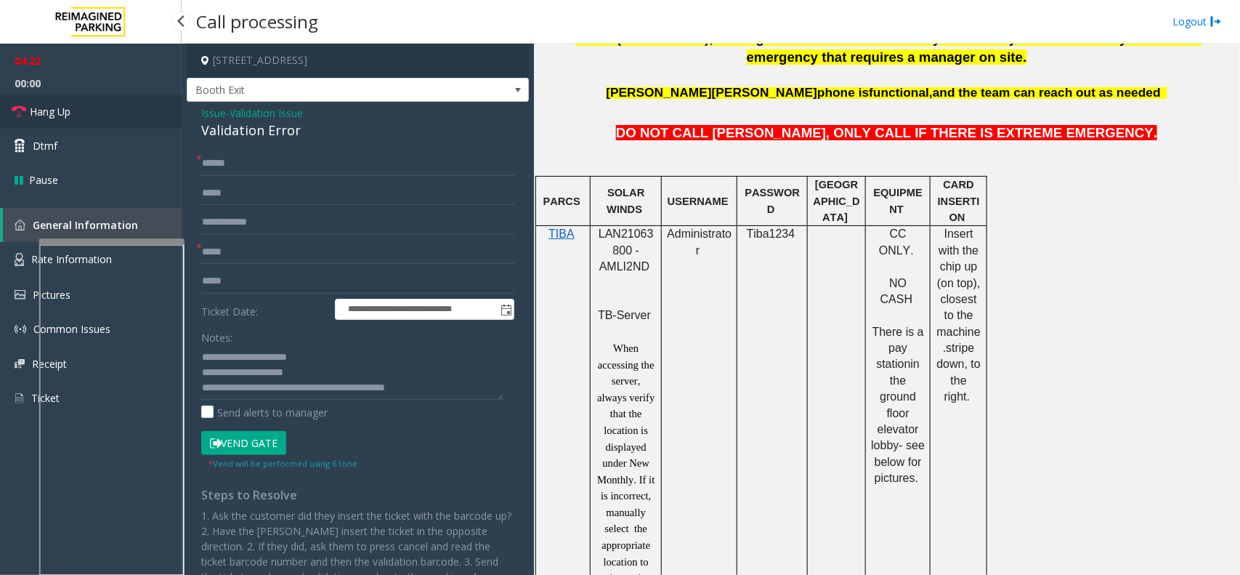
click at [92, 107] on link "Hang Up" at bounding box center [91, 111] width 182 height 34
click at [458, 381] on textarea at bounding box center [352, 372] width 302 height 54
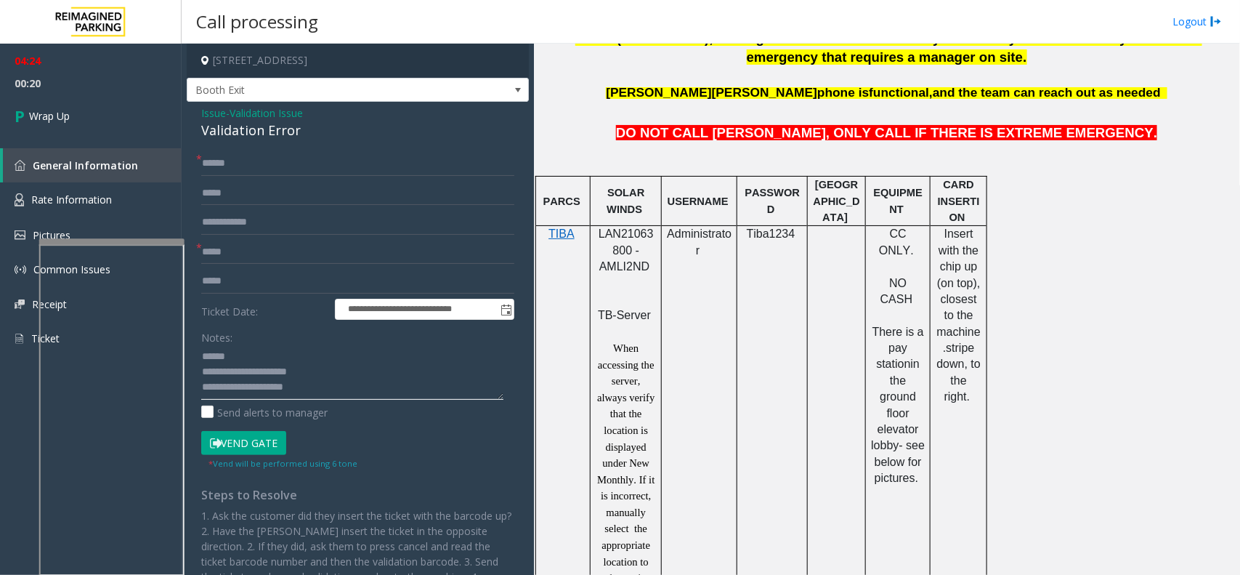
scroll to position [0, 0]
type textarea "**********"
click at [113, 136] on link "Wrap Up" at bounding box center [91, 115] width 182 height 43
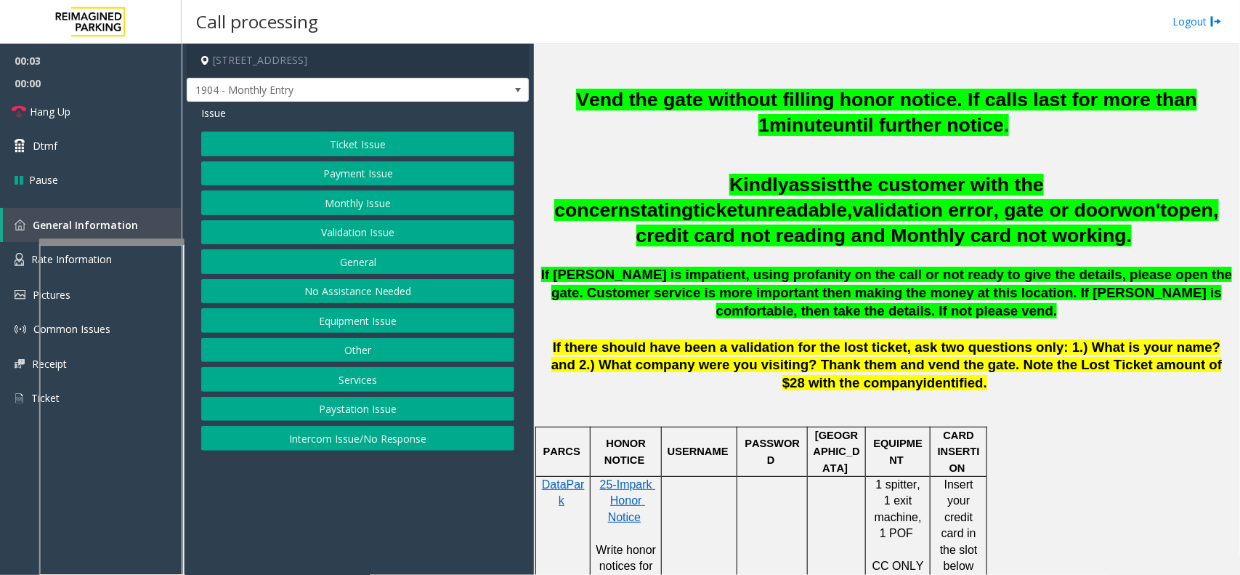
scroll to position [636, 0]
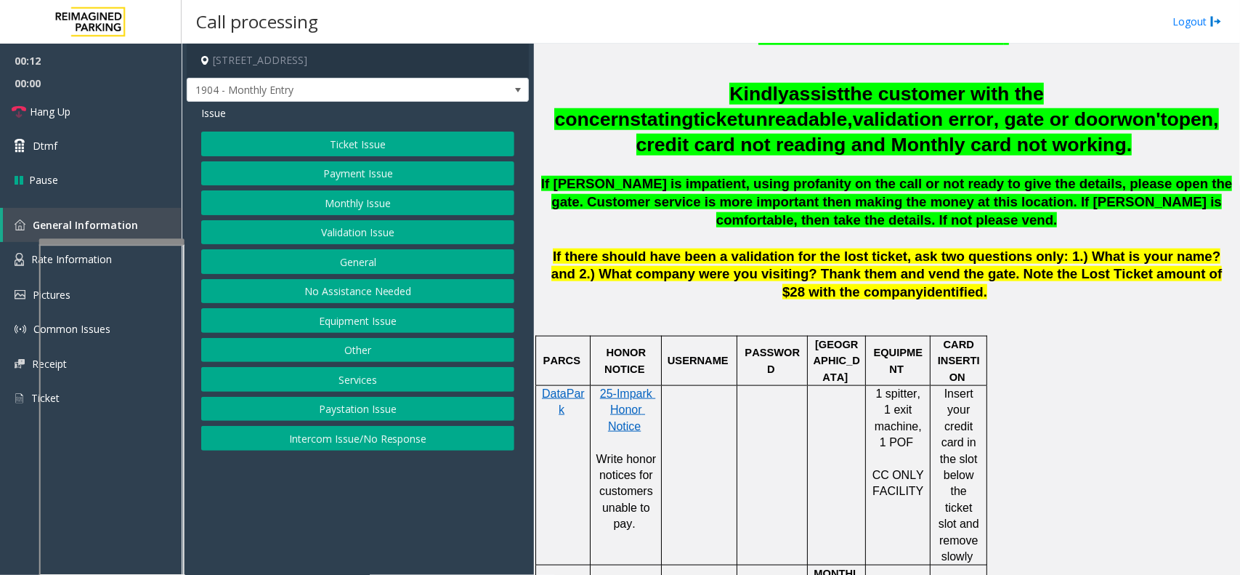
click at [407, 441] on button "Intercom Issue/No Response" at bounding box center [357, 438] width 313 height 25
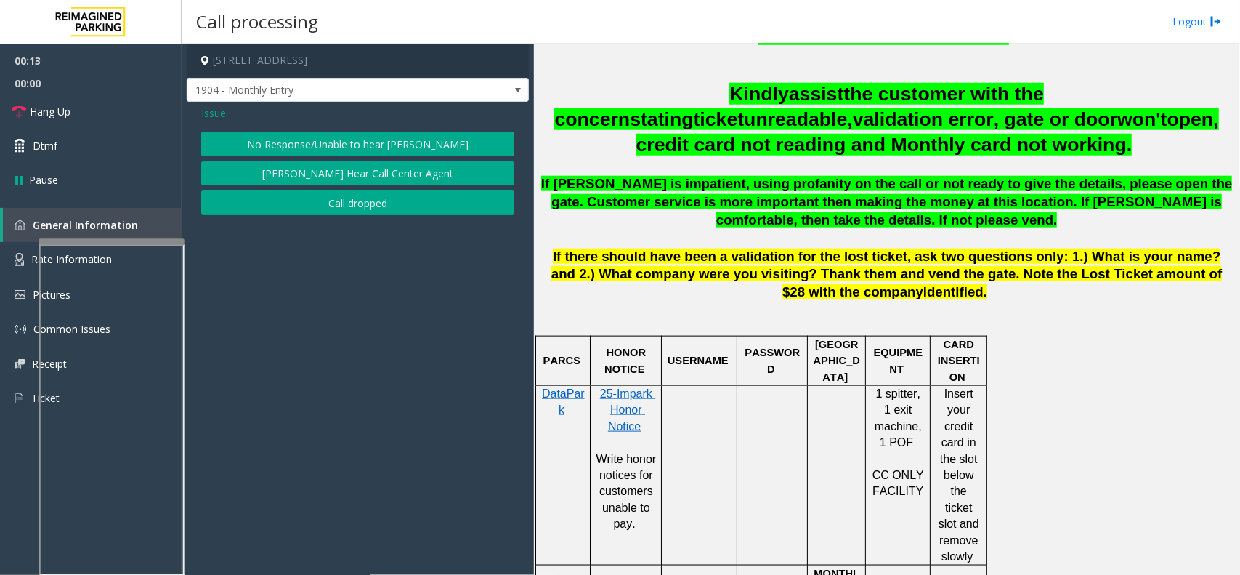
click at [384, 144] on button "No Response/Unable to hear [PERSON_NAME]" at bounding box center [357, 144] width 313 height 25
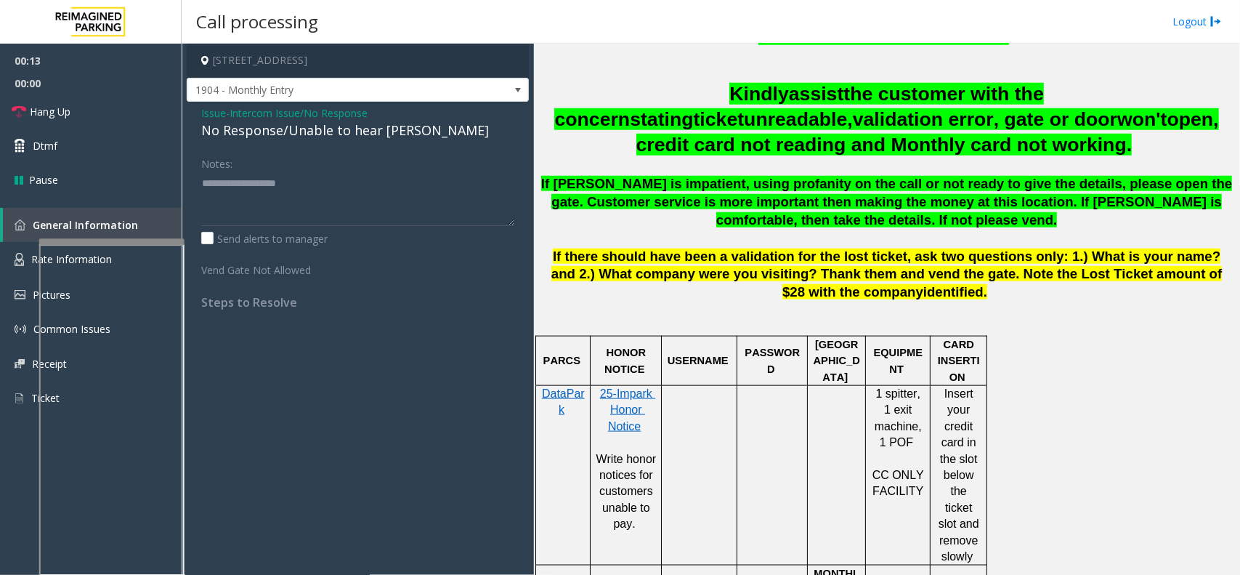
click at [312, 145] on div "Issue - Intercom Issue/No Response No Response/Unable to hear [PERSON_NAME] Not…" at bounding box center [358, 213] width 342 height 222
click at [312, 142] on div "Issue - Intercom Issue/No Response No Response/Unable to hear [PERSON_NAME] Not…" at bounding box center [358, 213] width 342 height 222
click at [320, 139] on div "No Response/Unable to hear [PERSON_NAME]" at bounding box center [357, 131] width 313 height 20
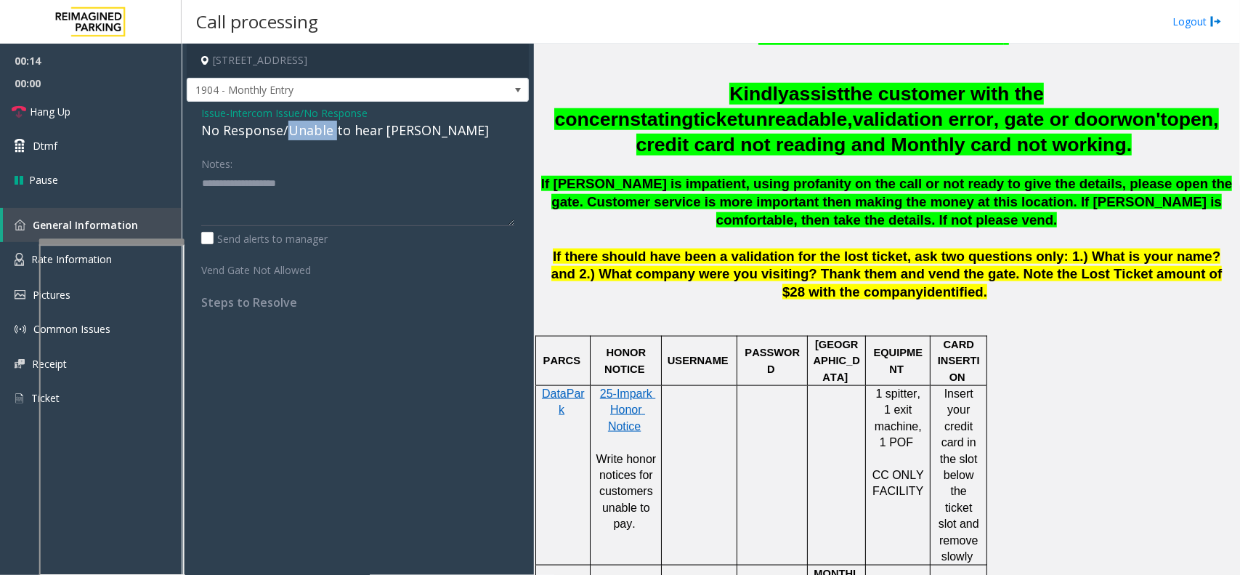
click at [320, 139] on div "No Response/Unable to hear [PERSON_NAME]" at bounding box center [357, 131] width 313 height 20
type textarea "**********"
click at [86, 106] on link "Hang Up" at bounding box center [91, 111] width 182 height 34
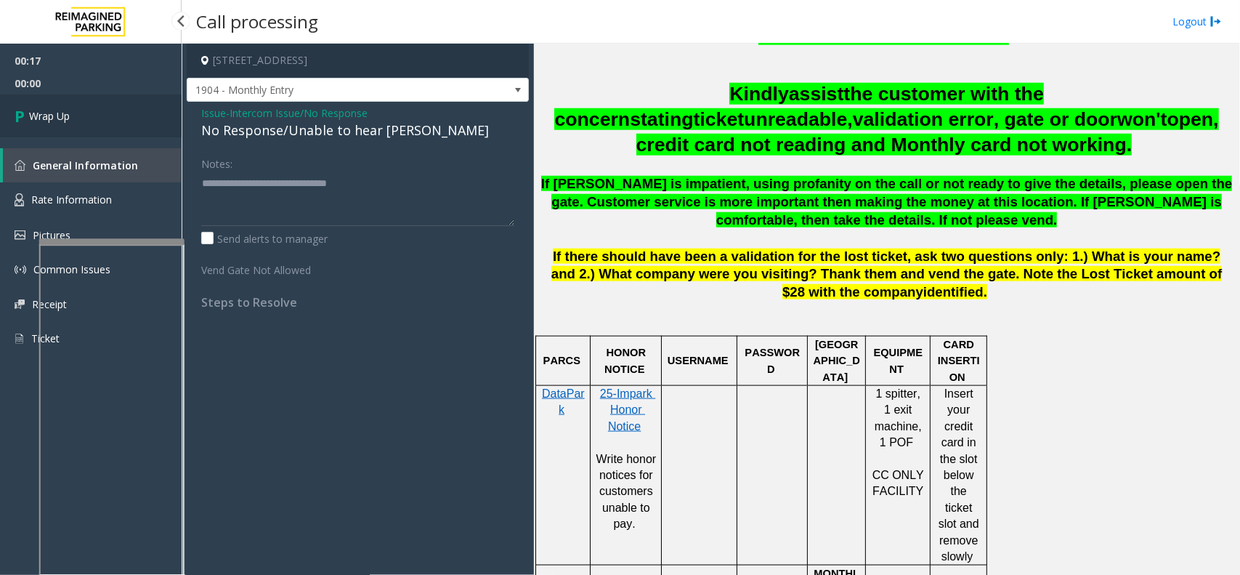
click at [86, 106] on link "Wrap Up" at bounding box center [91, 115] width 182 height 43
